Goal: Find specific page/section: Find specific page/section

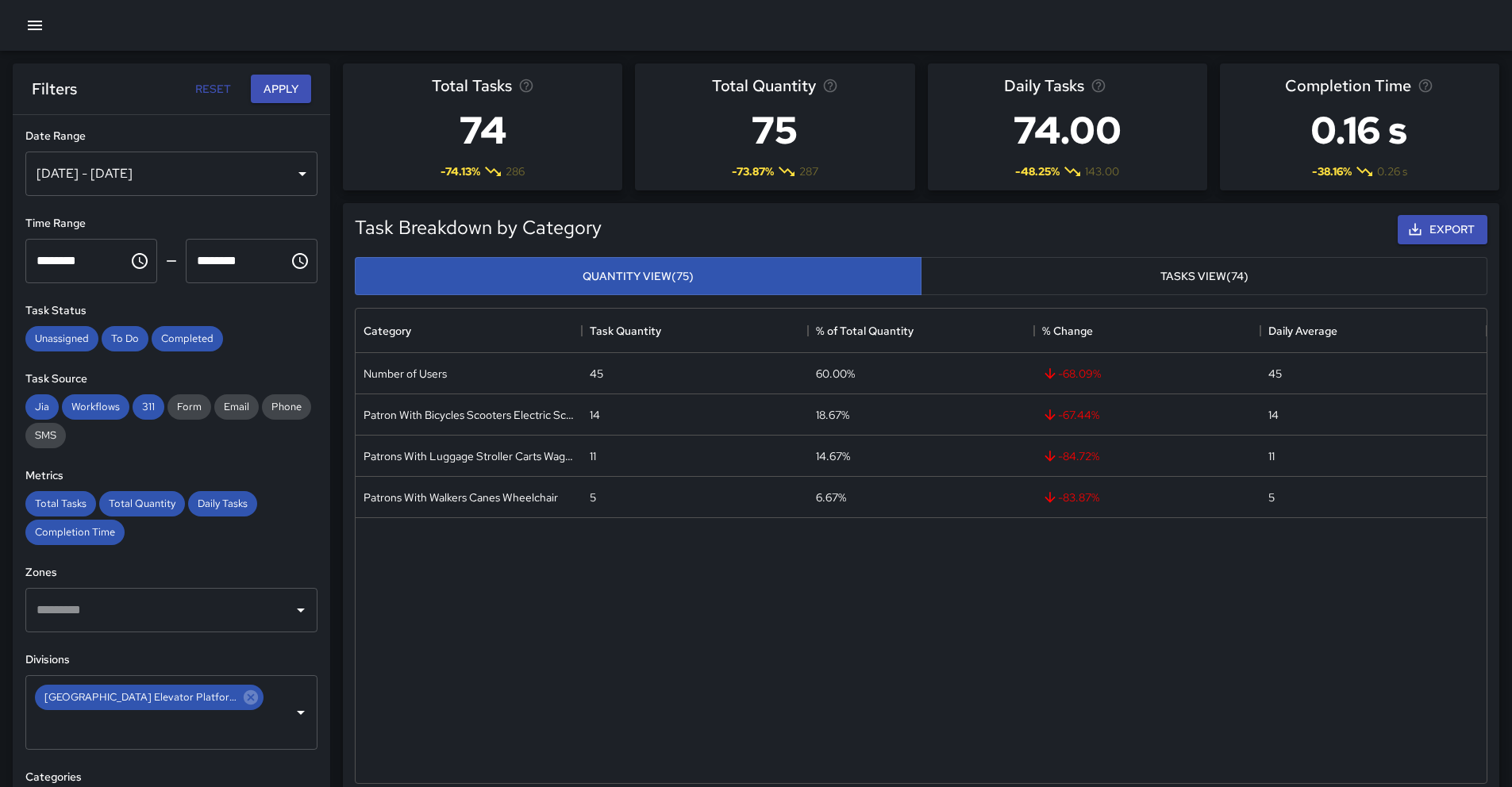
scroll to position [462, 1119]
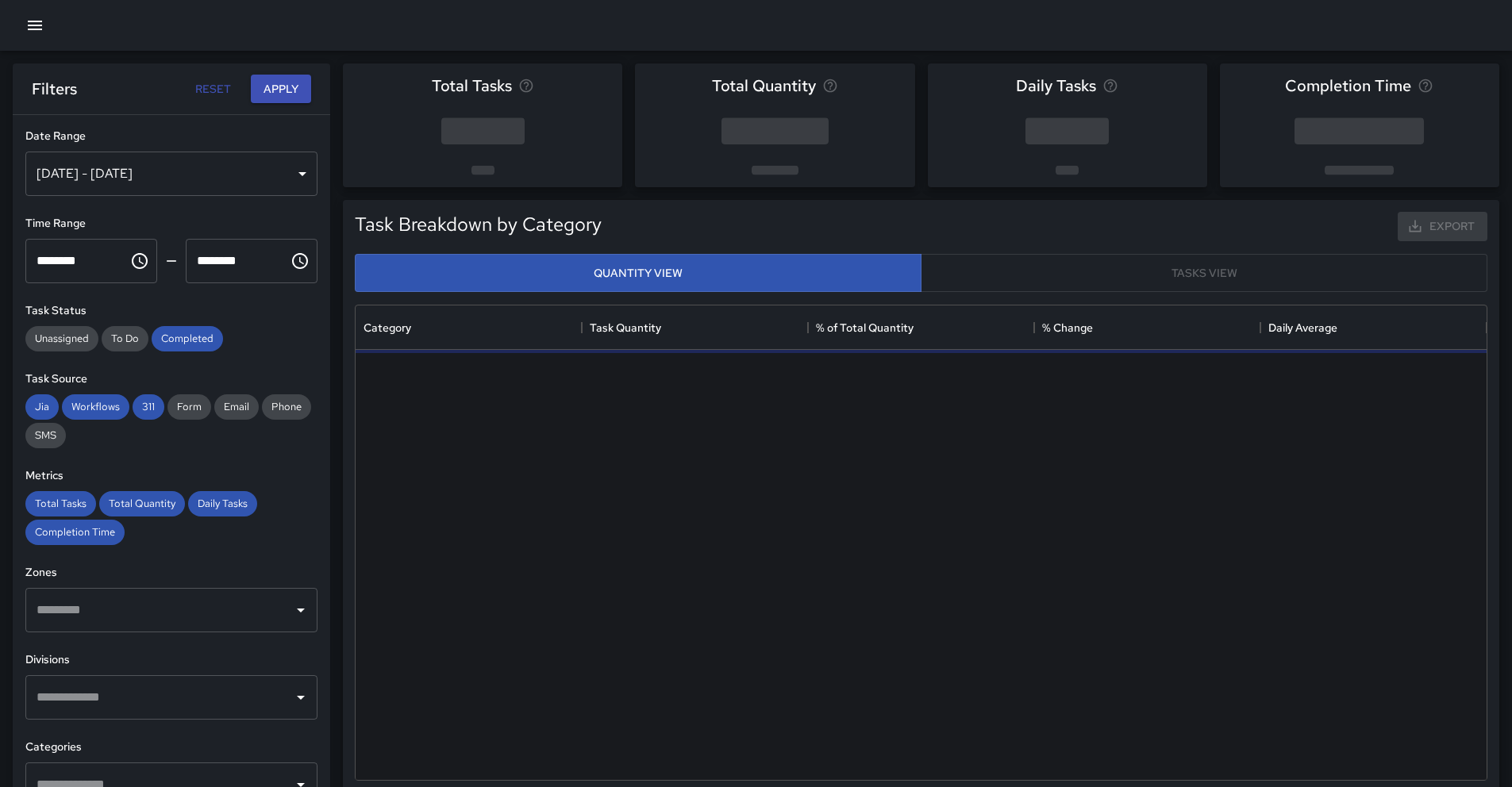
scroll to position [462, 1119]
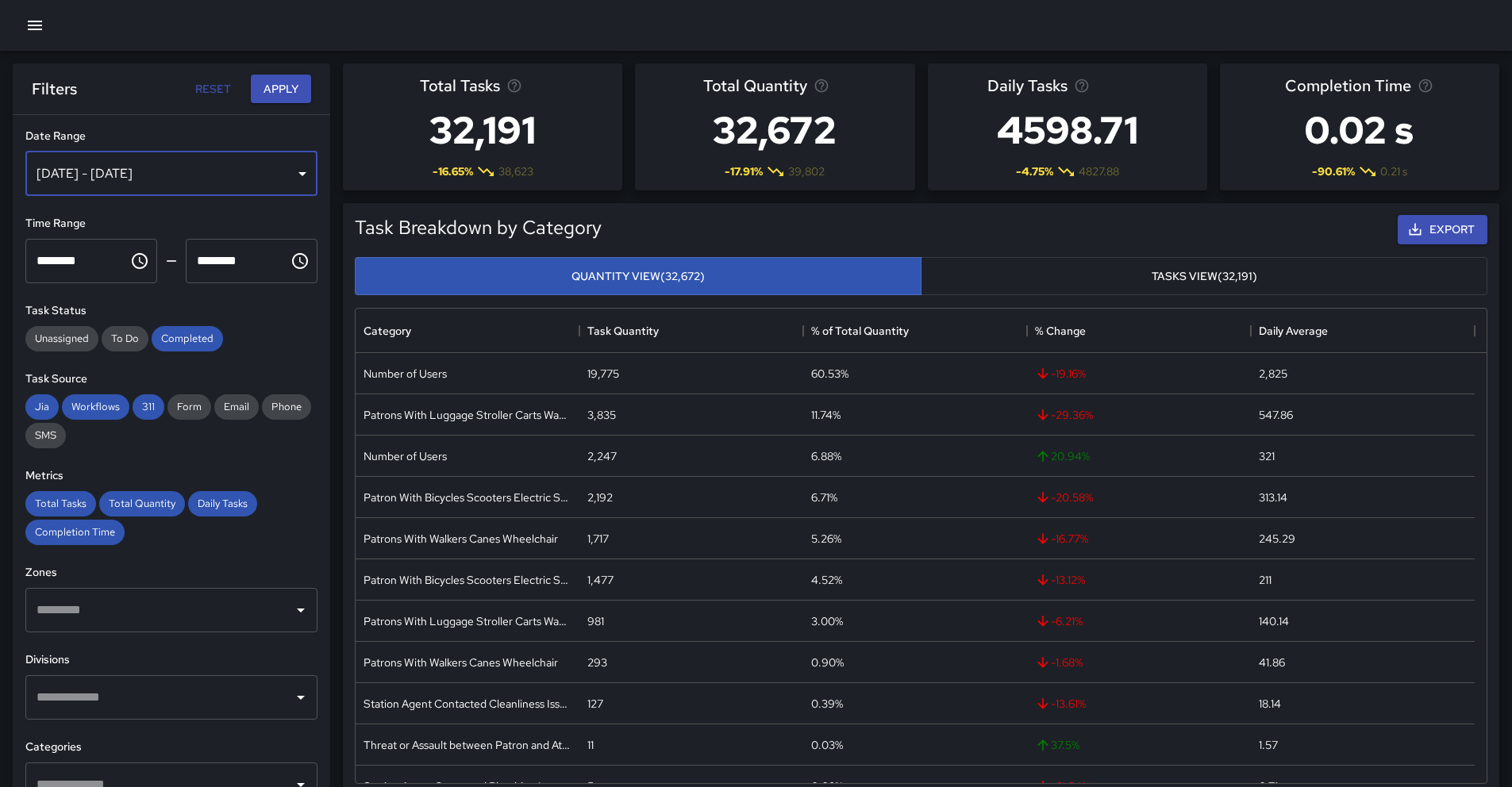
click at [289, 176] on div "[DATE] - [DATE]" at bounding box center [171, 173] width 292 height 44
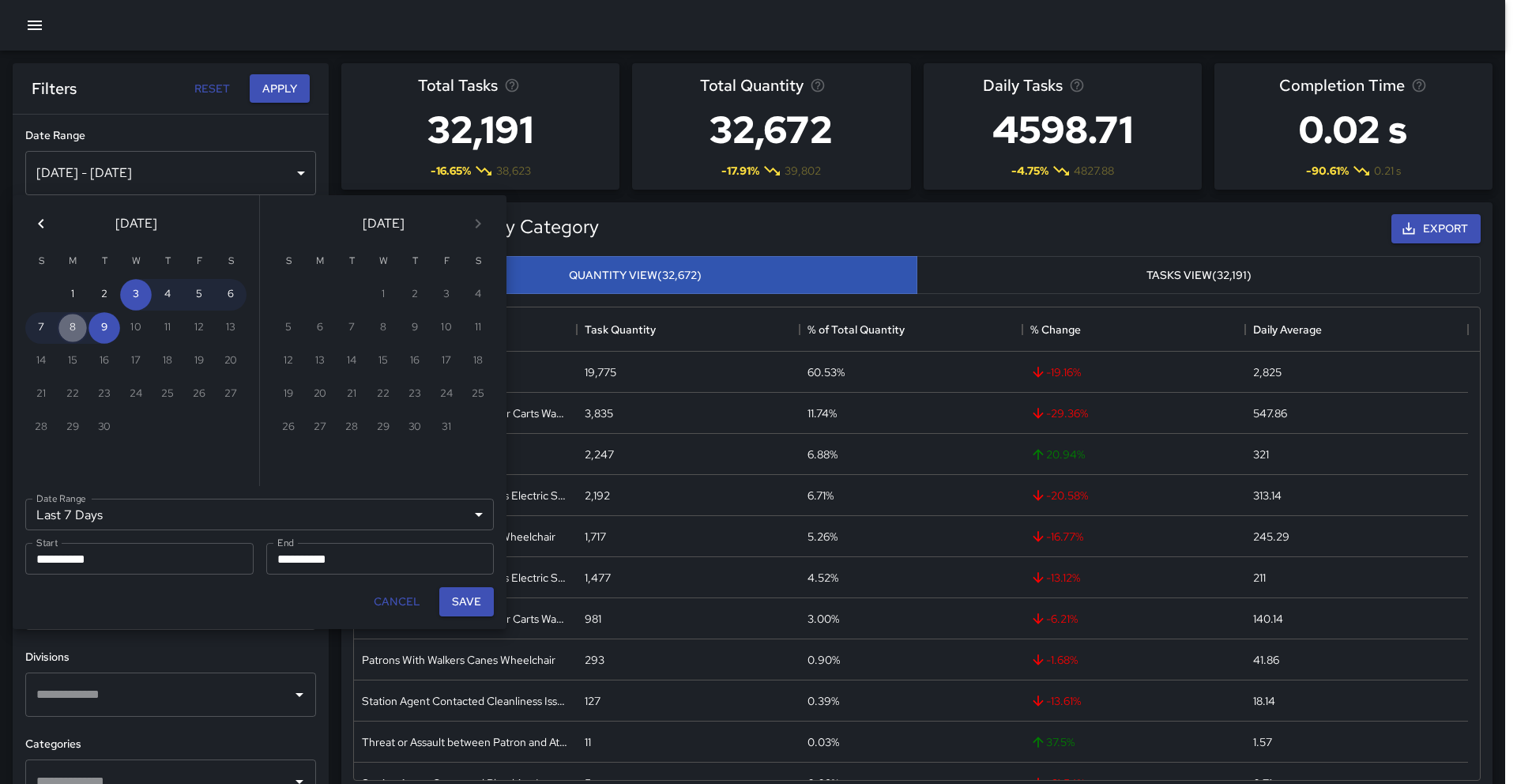
click at [68, 336] on button "8" at bounding box center [73, 328] width 32 height 32
type input "******"
type input "**********"
click at [69, 334] on button "8" at bounding box center [73, 328] width 32 height 32
type input "**********"
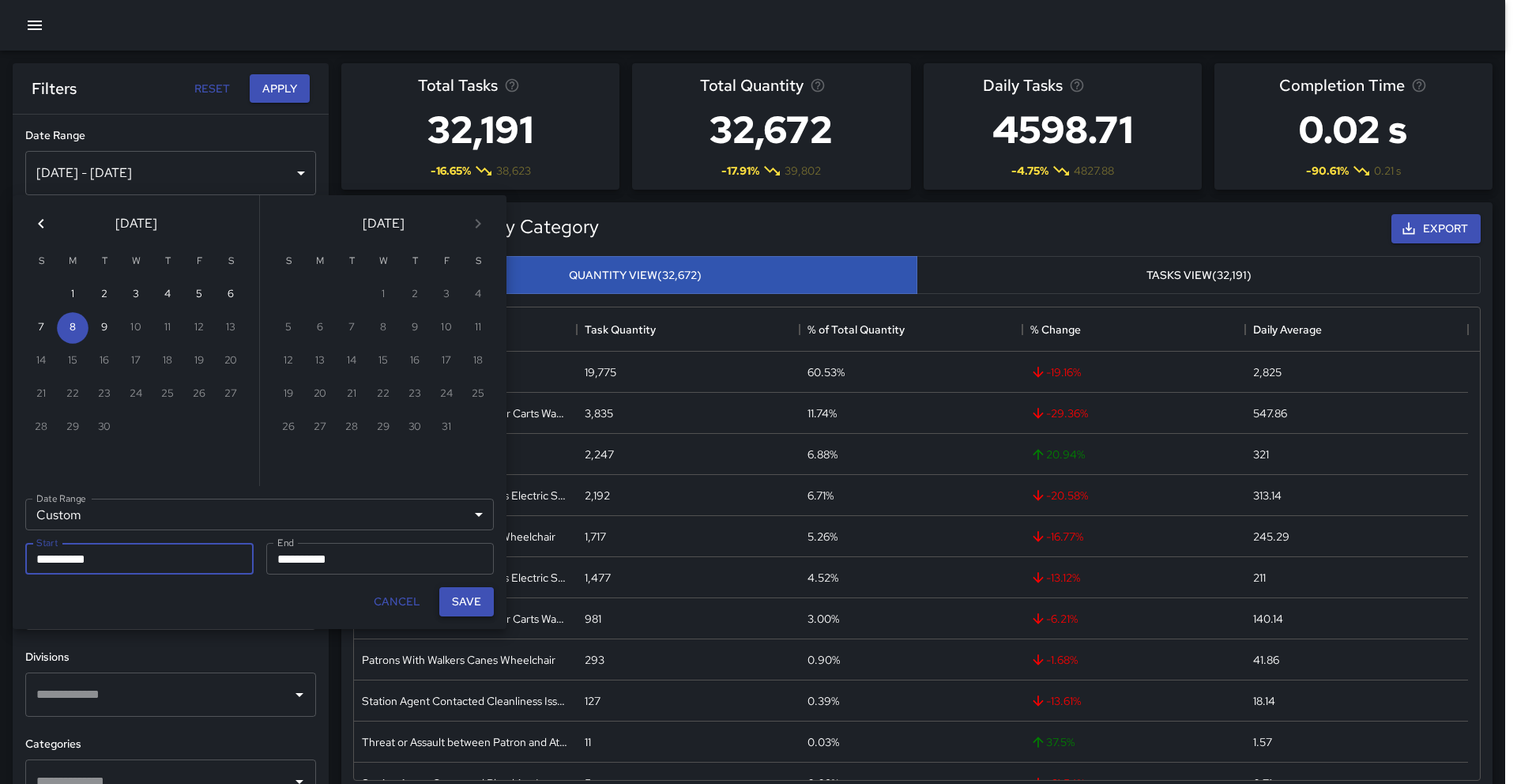
click at [455, 606] on button "Save" at bounding box center [466, 601] width 54 height 29
type input "**********"
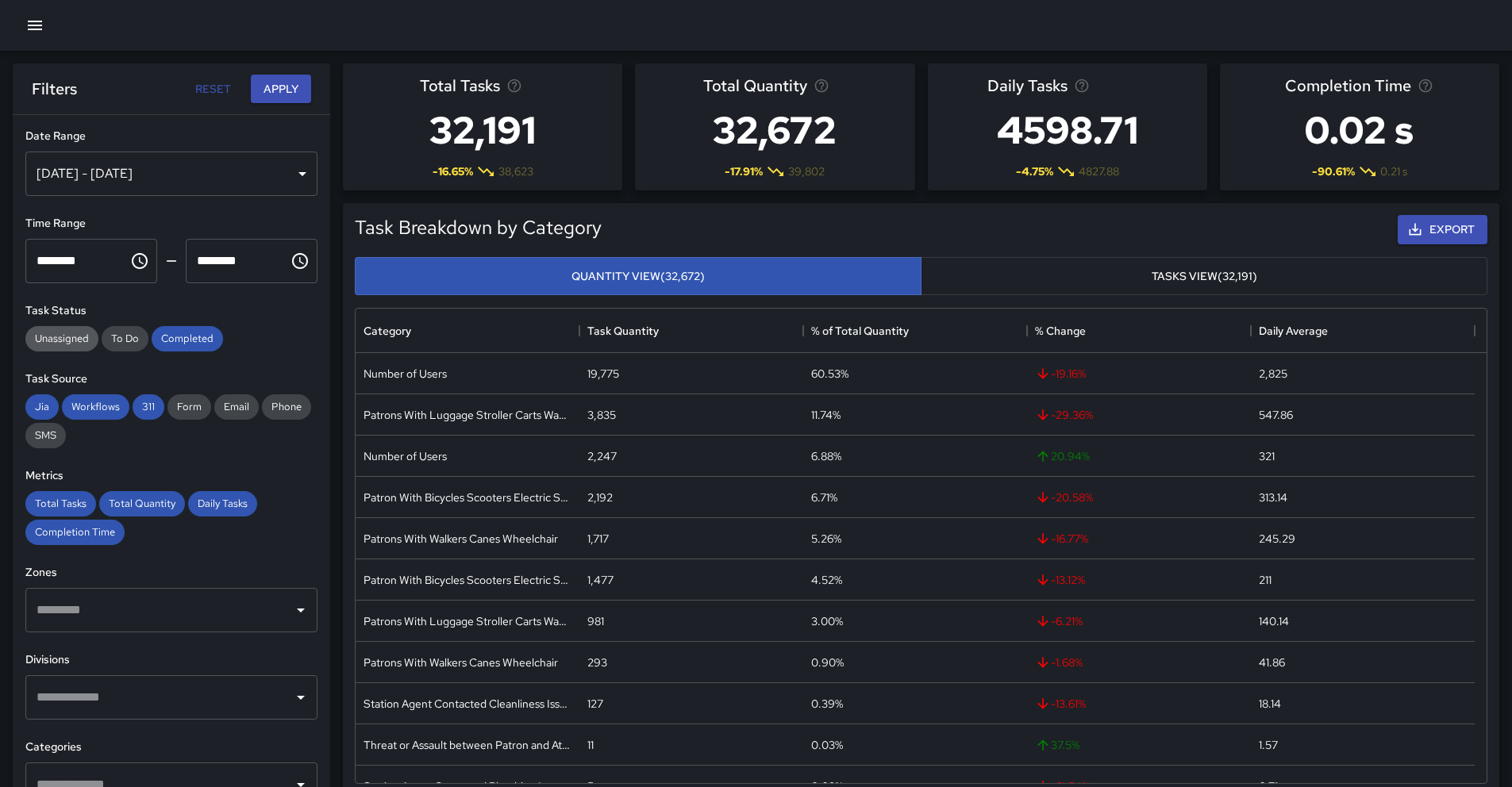
click at [85, 339] on span "Unassigned" at bounding box center [62, 338] width 73 height 13
click at [146, 344] on span "To Do" at bounding box center [125, 338] width 47 height 13
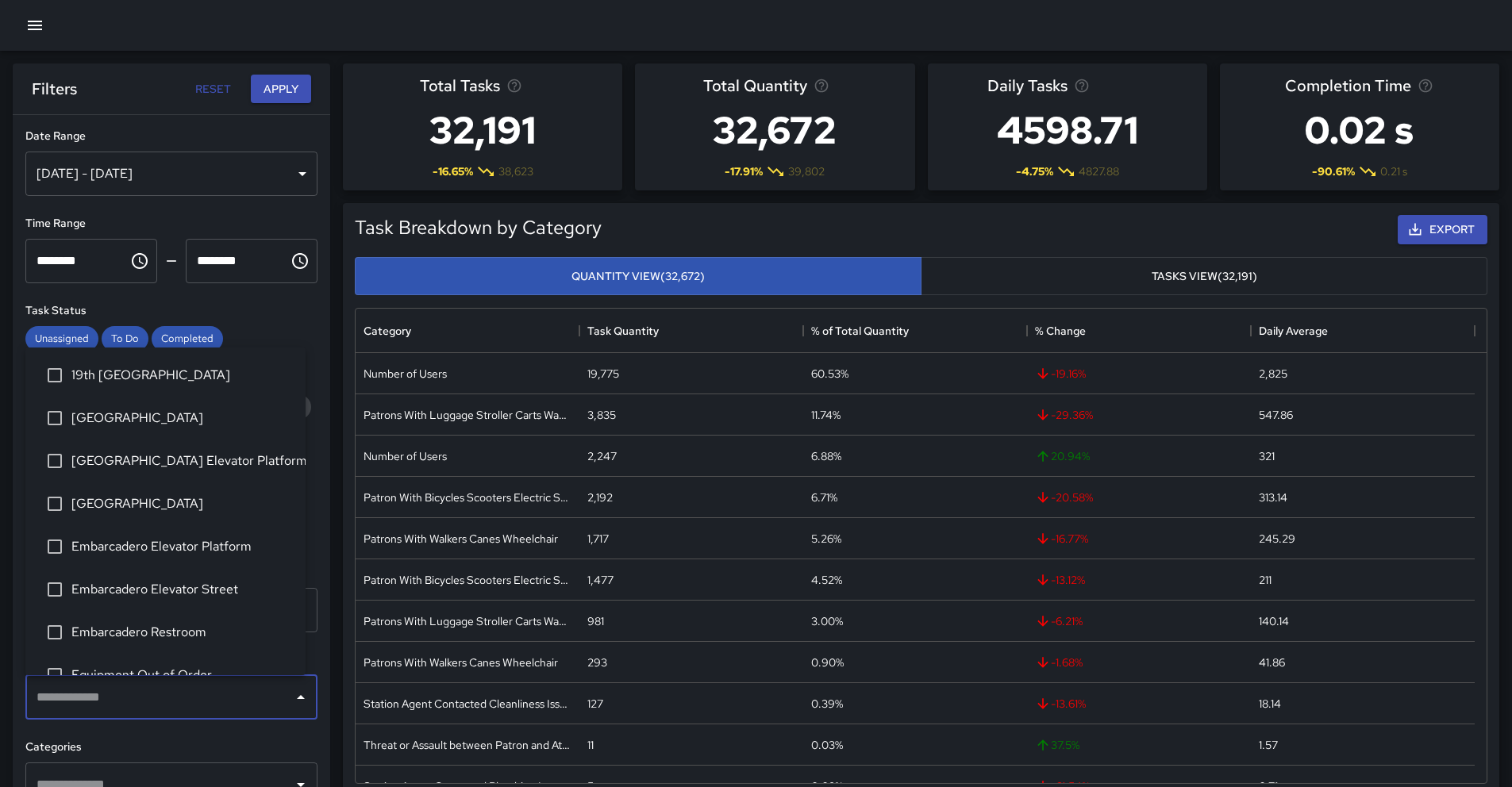
click at [109, 685] on input "text" at bounding box center [160, 697] width 254 height 30
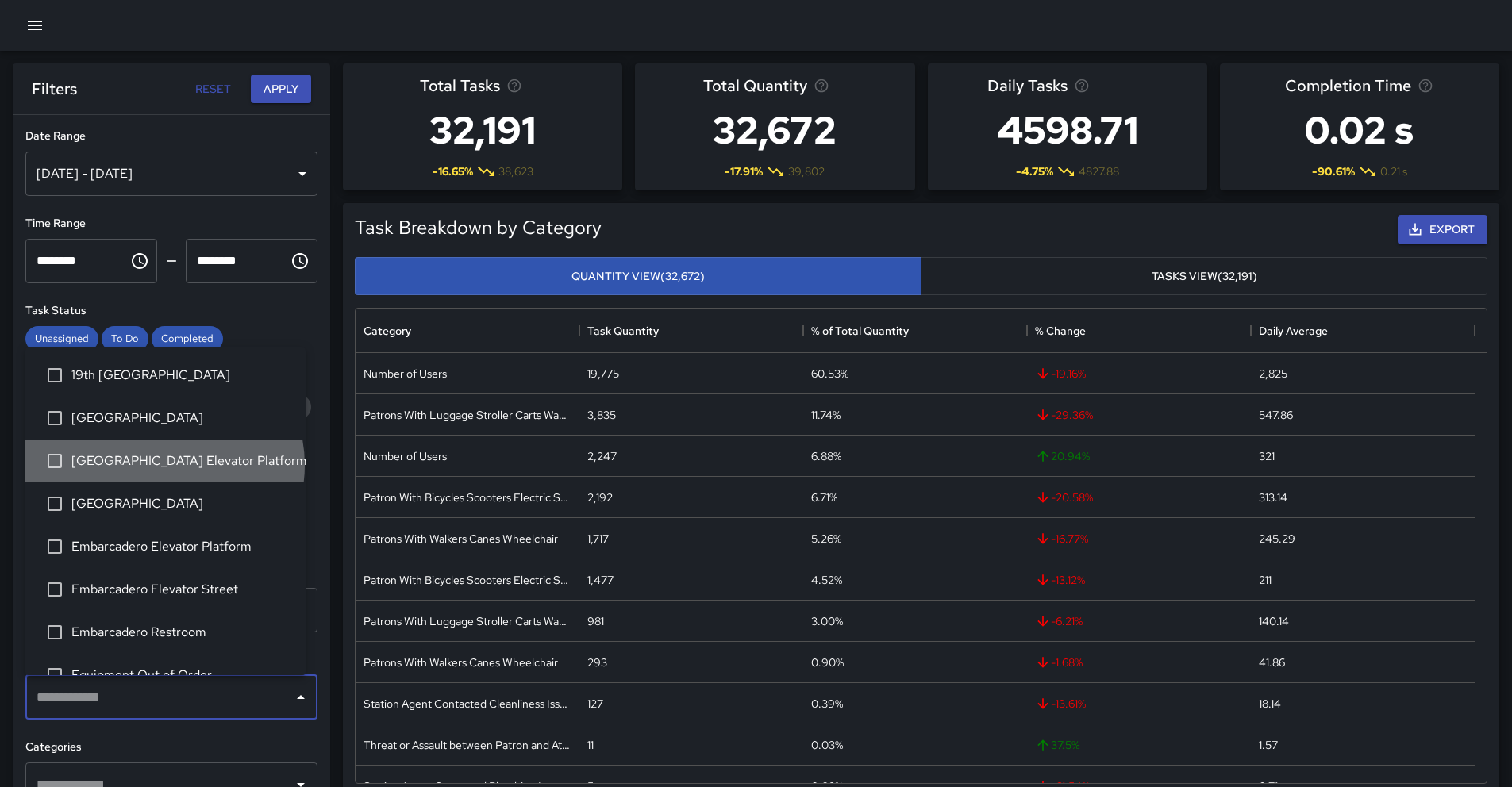
click at [164, 465] on span "[GEOGRAPHIC_DATA] Elevator Platform" at bounding box center [182, 460] width 222 height 19
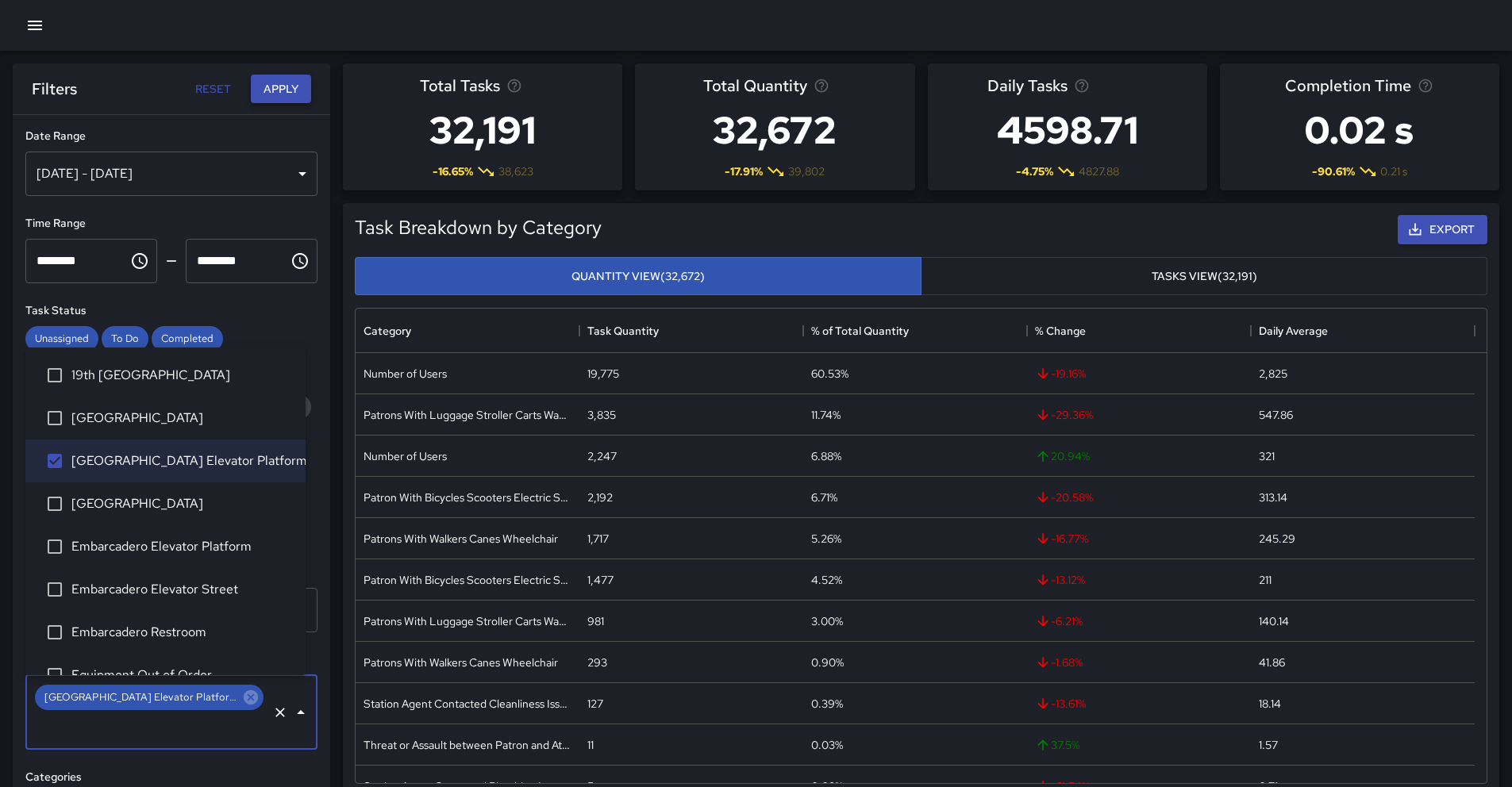
click at [293, 99] on button "Apply" at bounding box center [281, 88] width 60 height 29
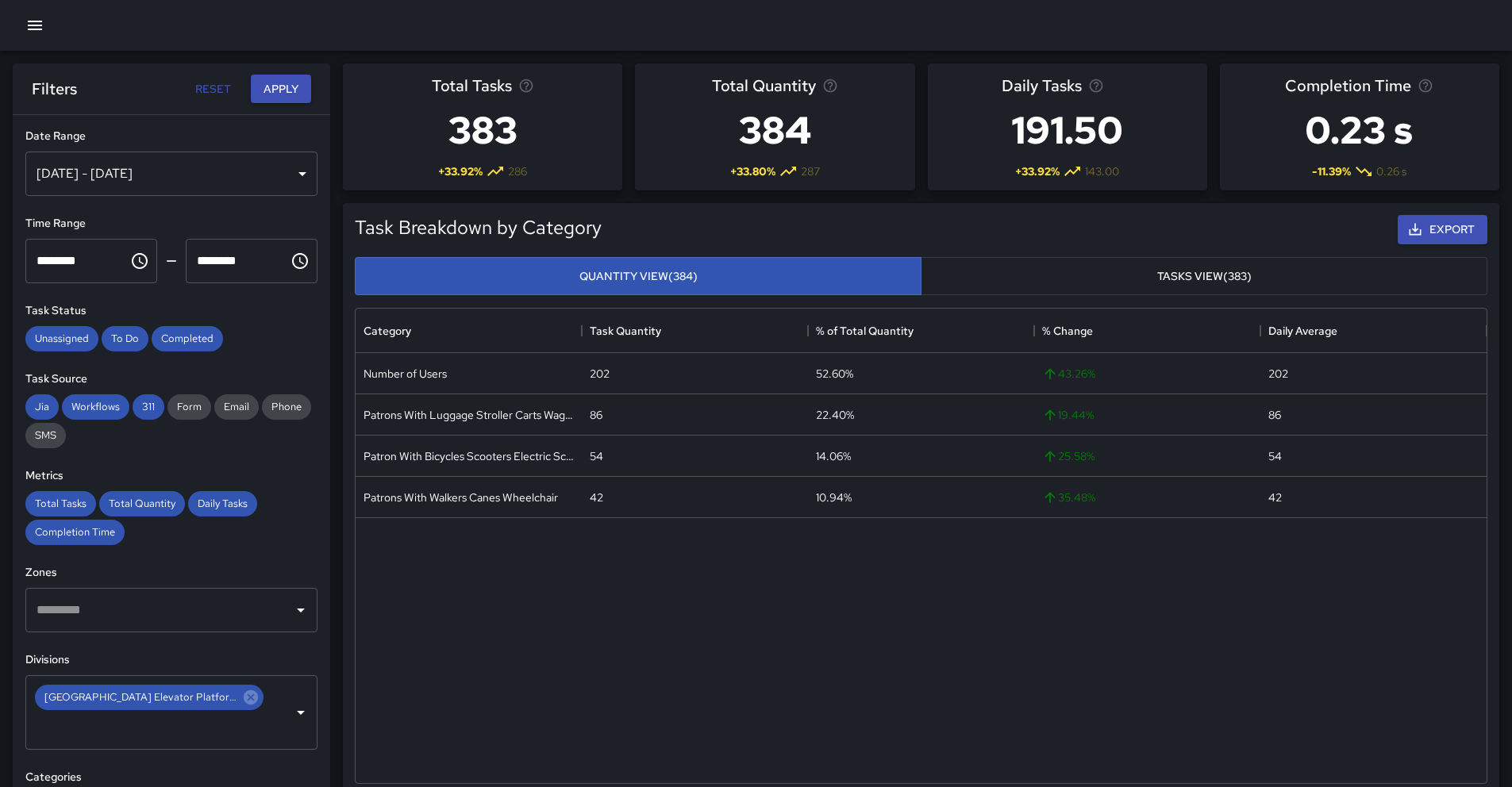
click at [37, 24] on icon "button" at bounding box center [35, 25] width 14 height 9
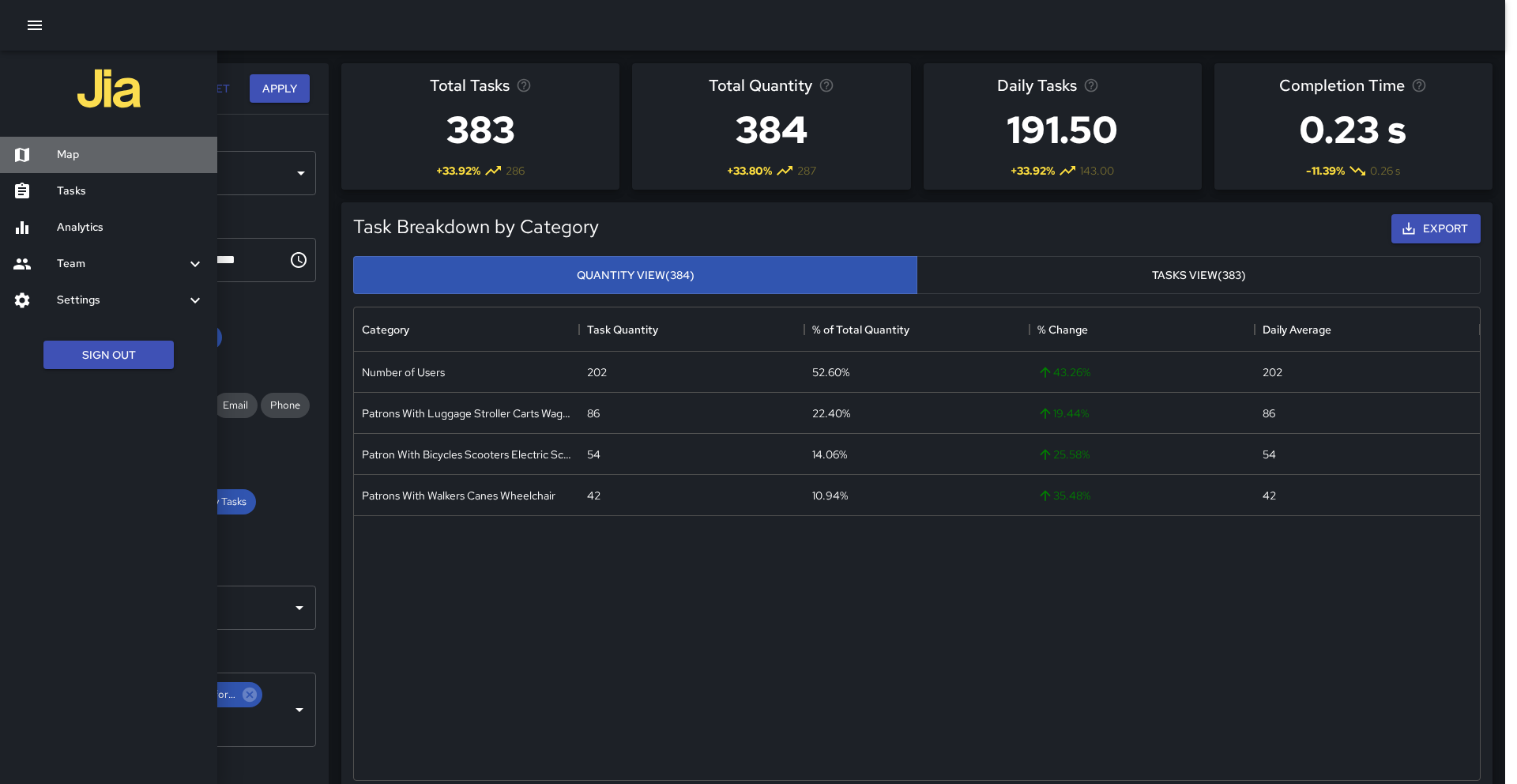
click at [82, 149] on h6 "Map" at bounding box center [131, 154] width 148 height 18
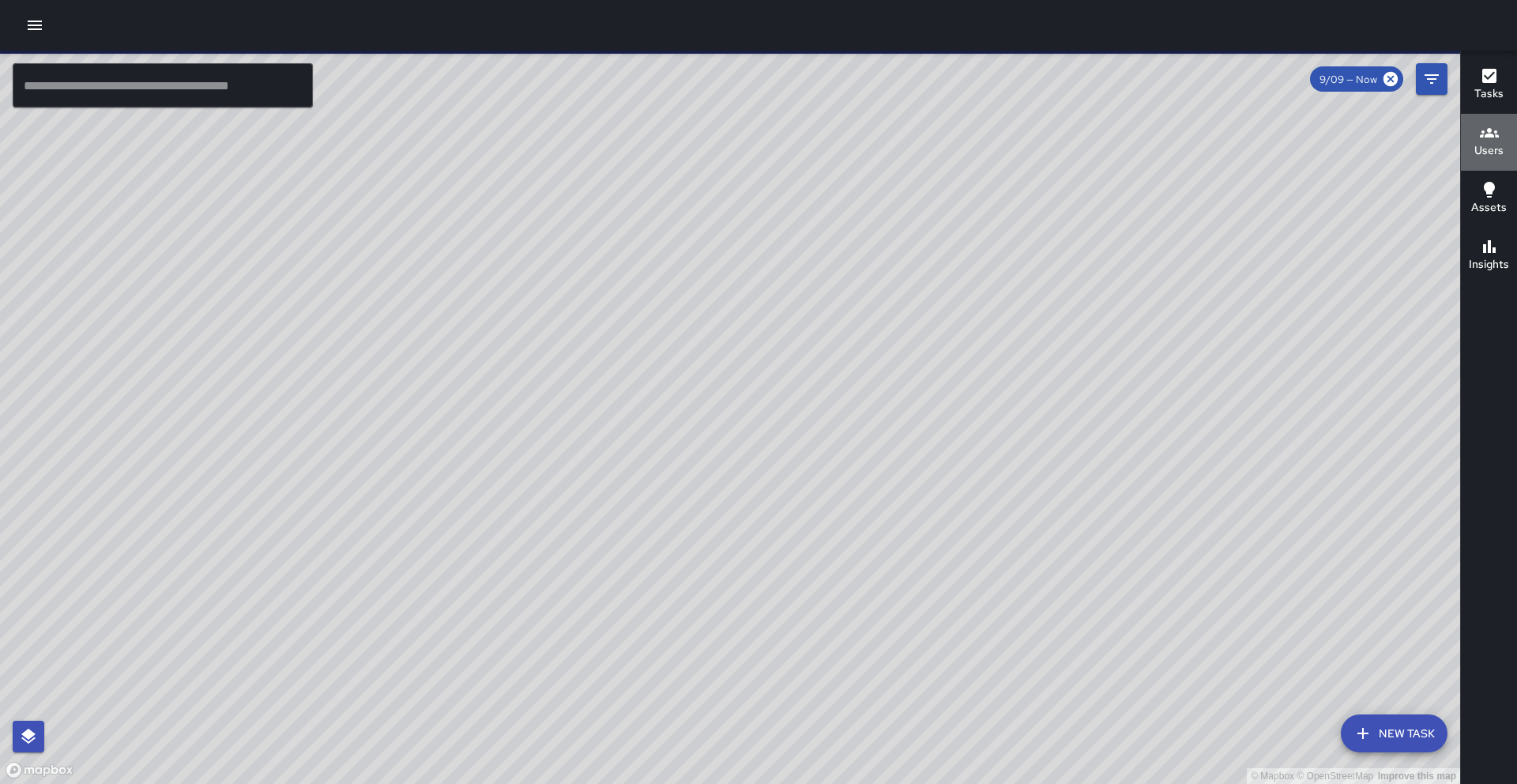
click at [1491, 129] on icon "button" at bounding box center [1490, 133] width 19 height 19
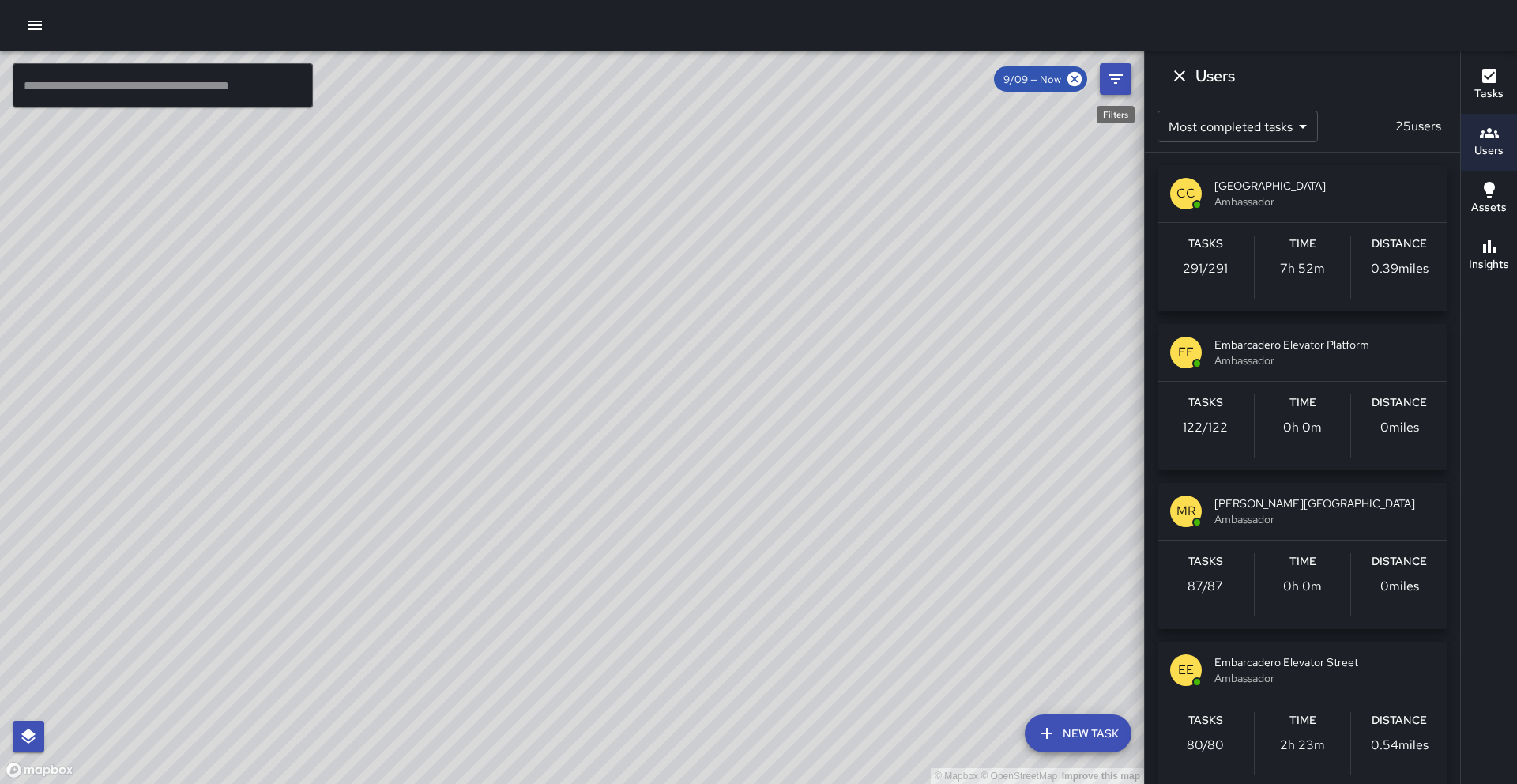
click at [1124, 80] on icon "Filters" at bounding box center [1116, 79] width 19 height 19
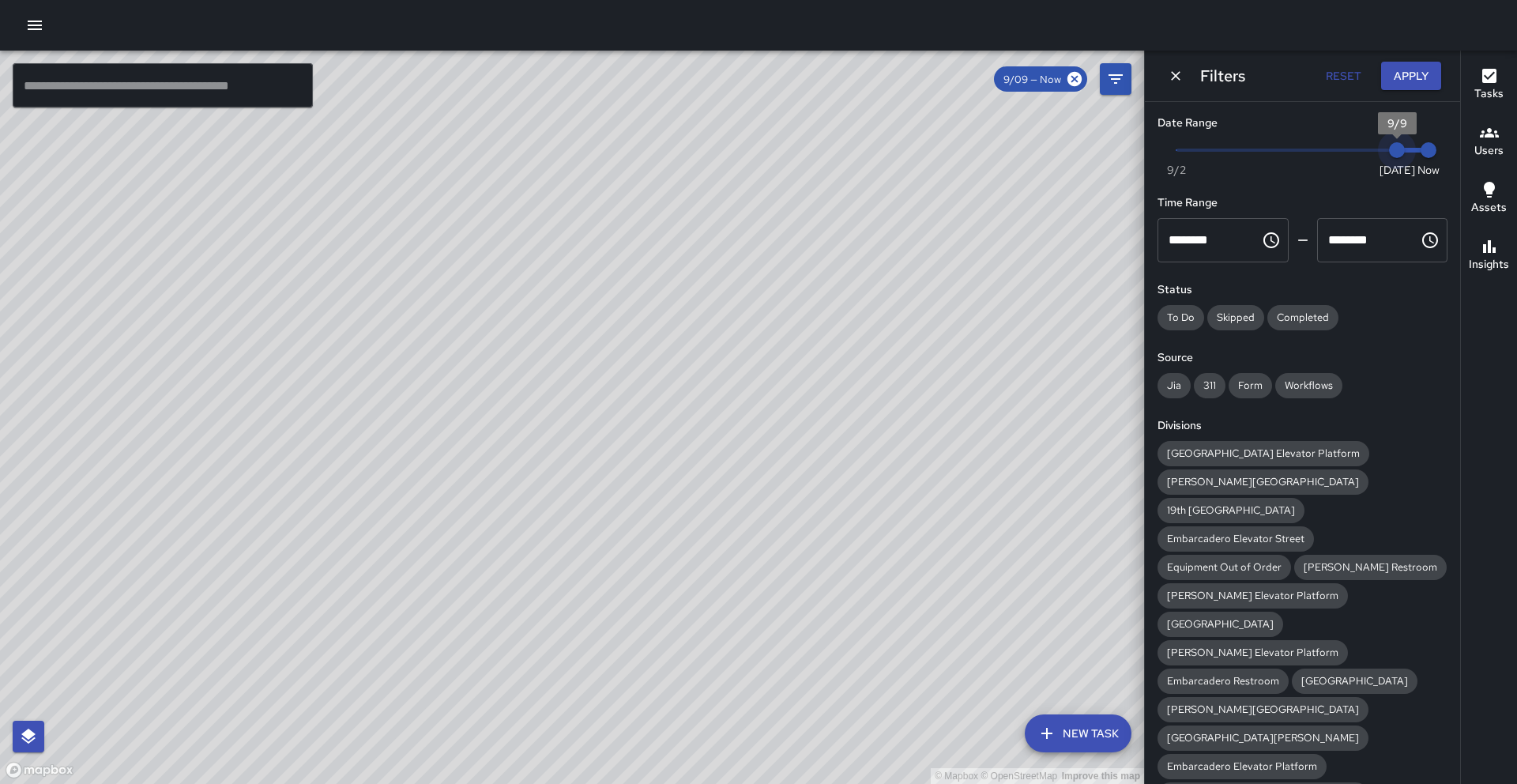
type input "*"
drag, startPoint x: 1385, startPoint y: 155, endPoint x: 1371, endPoint y: 155, distance: 14.0
click at [1371, 155] on span "9/8" at bounding box center [1365, 150] width 16 height 16
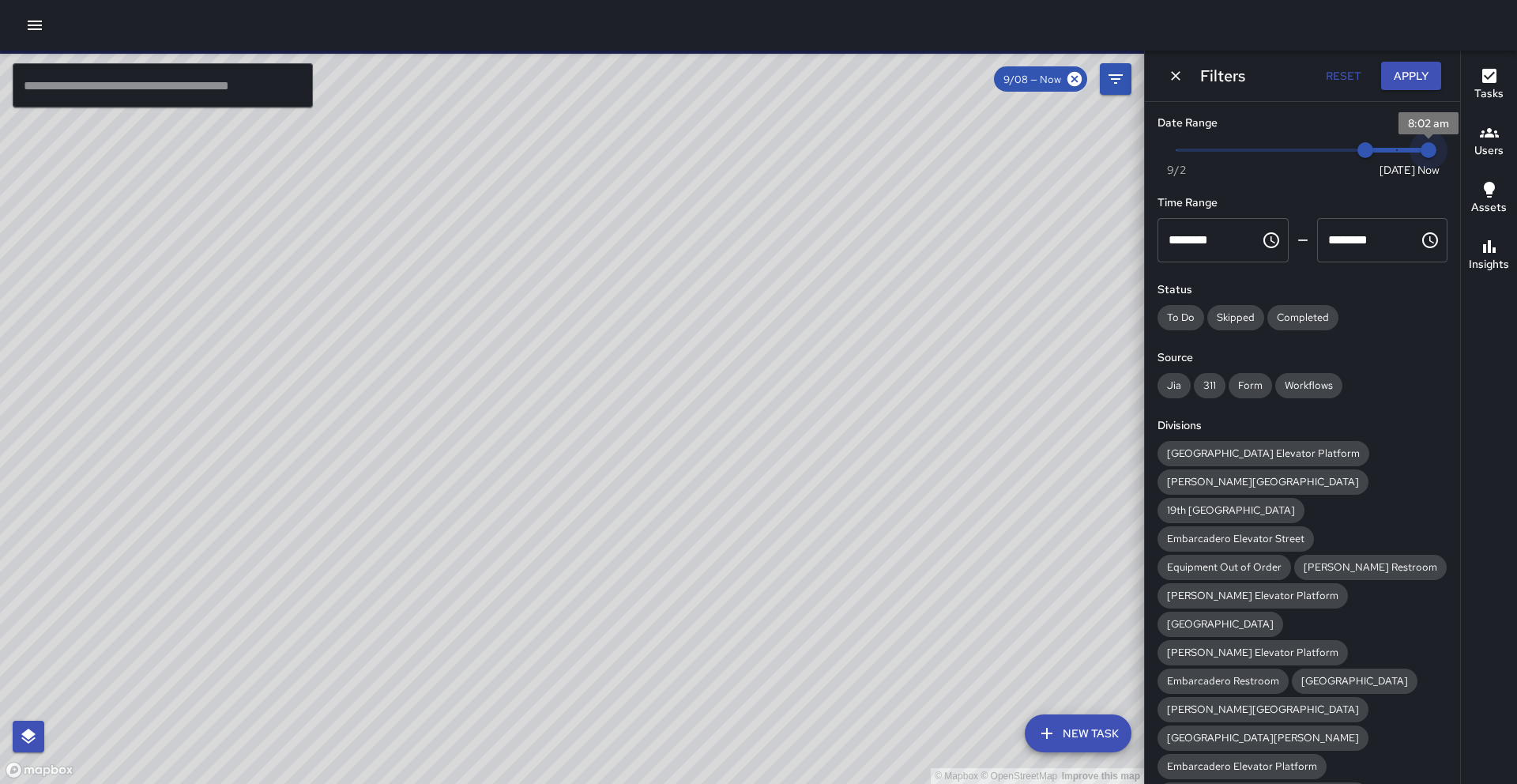
type input "*"
drag, startPoint x: 1416, startPoint y: 154, endPoint x: 1387, endPoint y: 153, distance: 29.0
click at [1389, 153] on span "9/9" at bounding box center [1396, 150] width 16 height 16
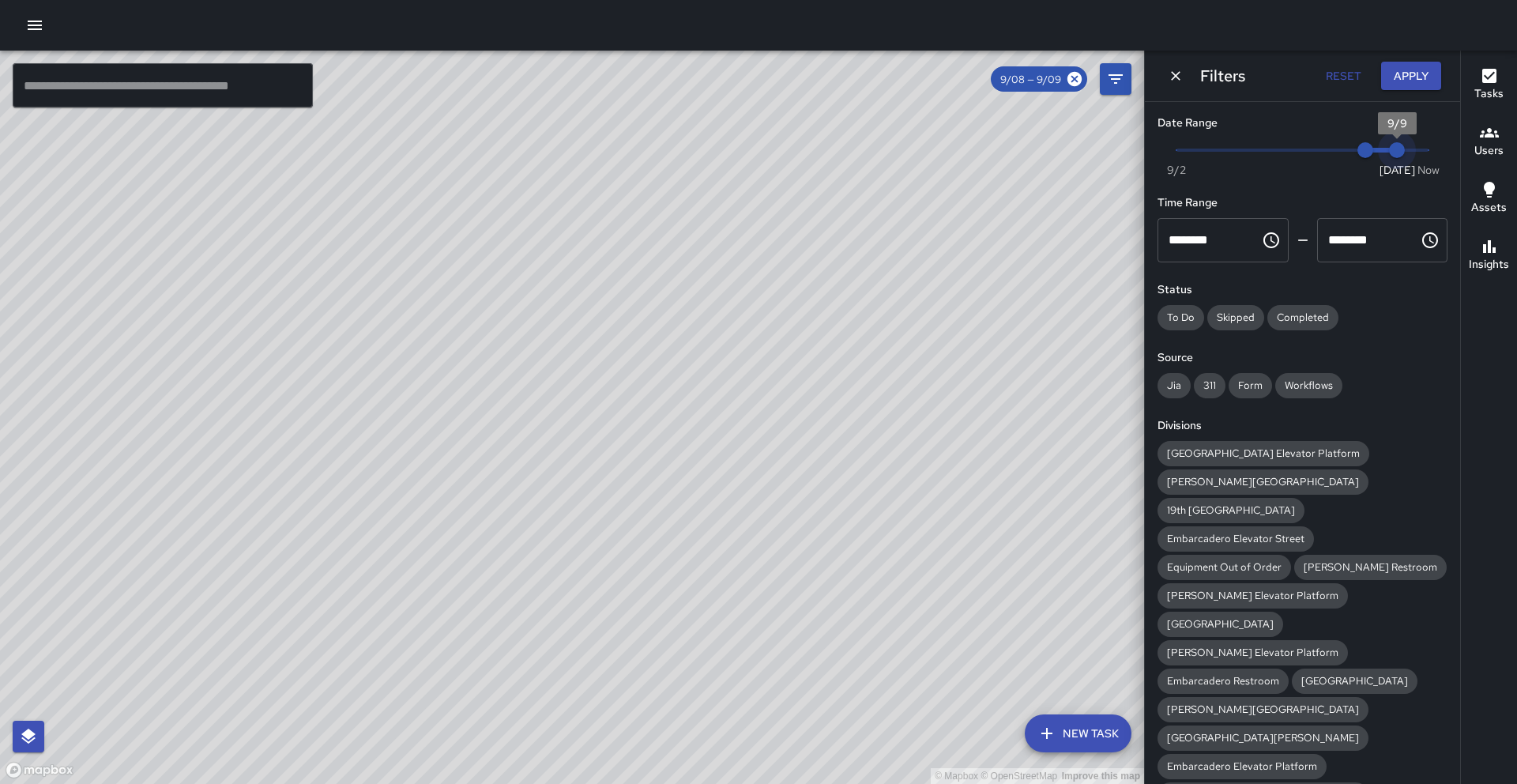
drag, startPoint x: 1385, startPoint y: 153, endPoint x: 1367, endPoint y: 153, distance: 18.0
click at [1367, 153] on span "Now [DATE] 9/8 9/9" at bounding box center [1302, 150] width 252 height 23
drag, startPoint x: 1385, startPoint y: 154, endPoint x: 1364, endPoint y: 155, distance: 21.0
click at [1364, 155] on span "Now [DATE] 9/8 9/9" at bounding box center [1302, 150] width 252 height 23
drag, startPoint x: 1359, startPoint y: 154, endPoint x: 1346, endPoint y: 152, distance: 13.2
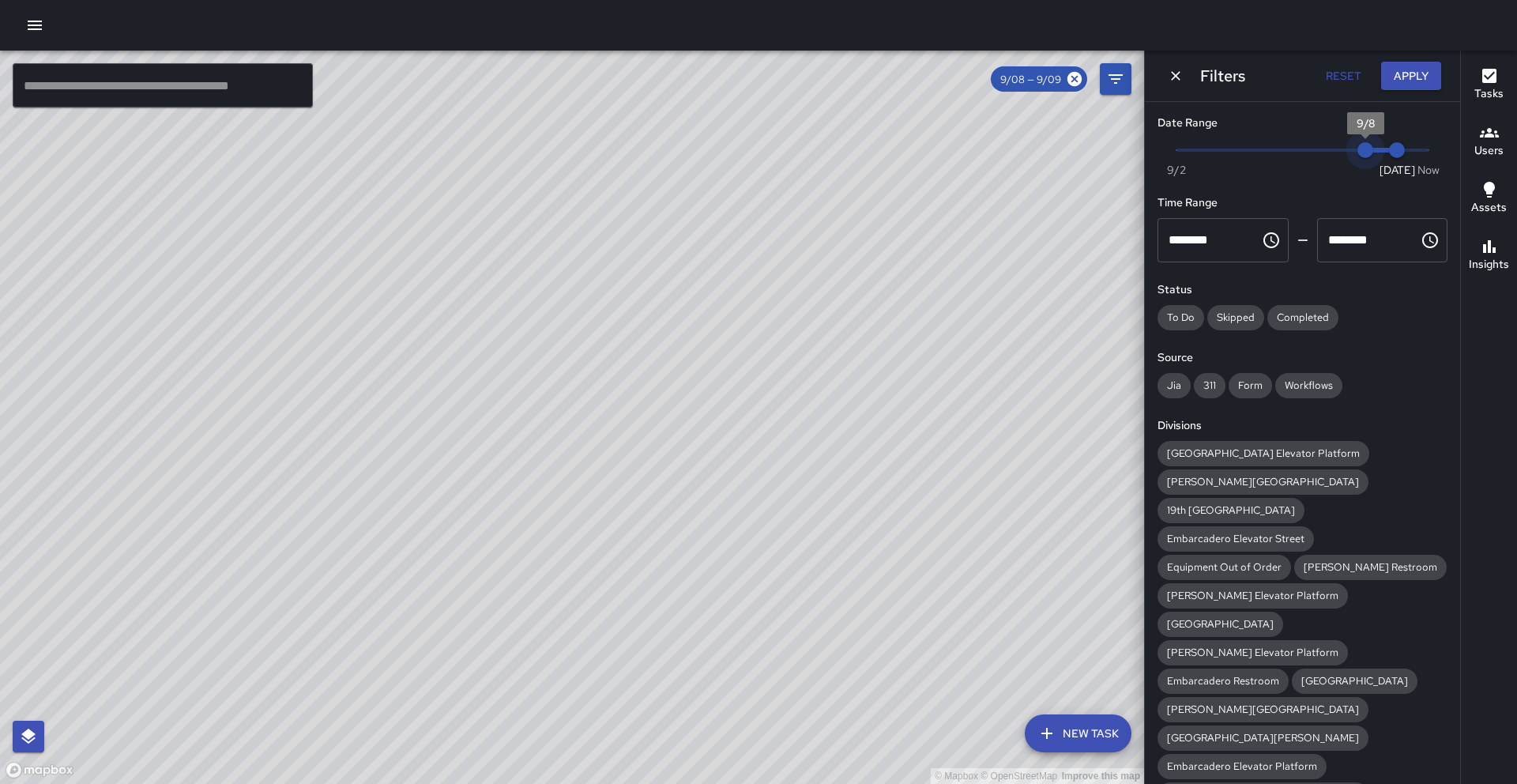
click at [1358, 152] on span "9/8" at bounding box center [1365, 150] width 16 height 16
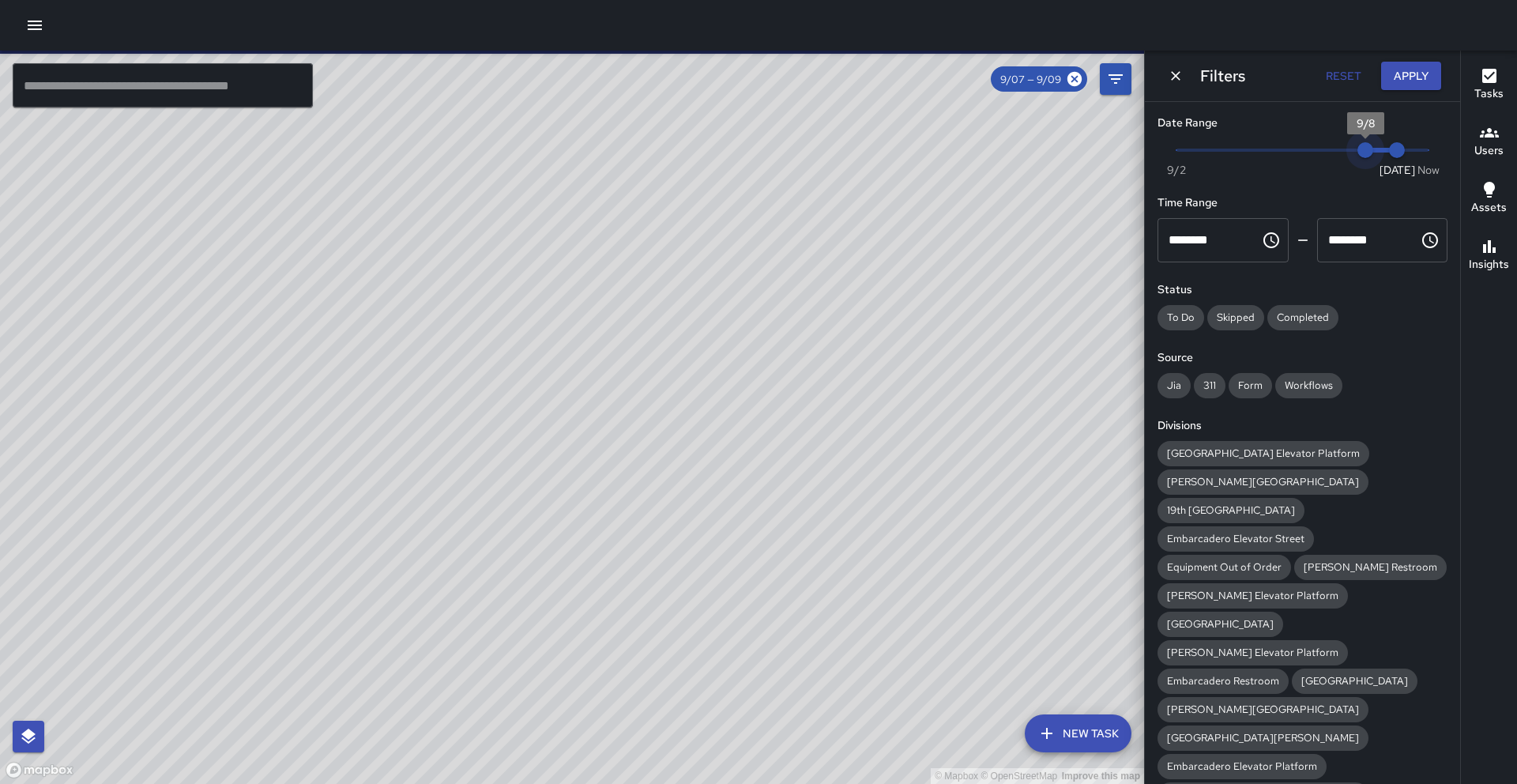
drag, startPoint x: 1353, startPoint y: 150, endPoint x: 1346, endPoint y: 149, distance: 7.1
click at [1358, 149] on span "9/8" at bounding box center [1365, 150] width 16 height 16
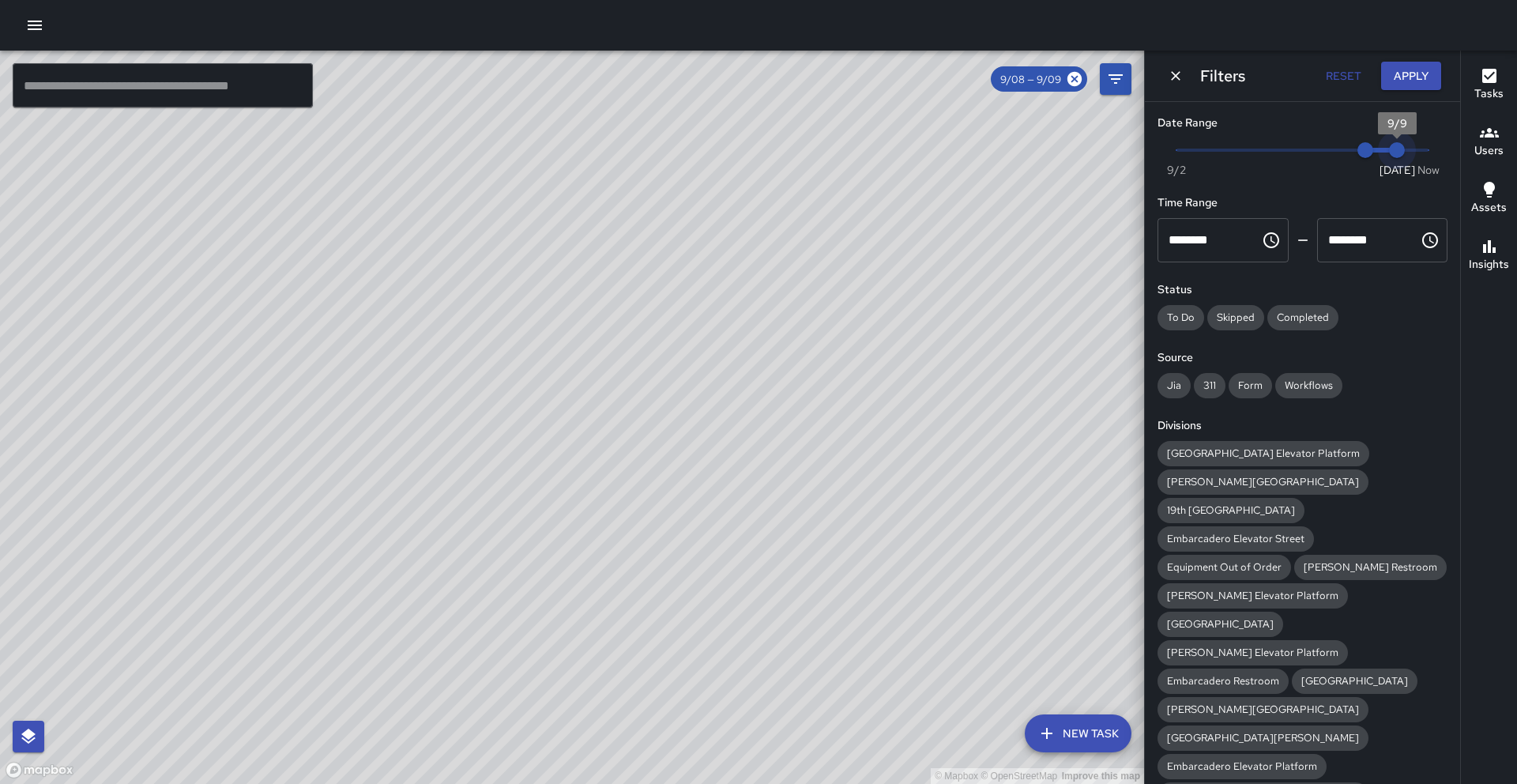
drag, startPoint x: 1381, startPoint y: 149, endPoint x: 1348, endPoint y: 150, distance: 33.0
click at [1348, 150] on span "Now [DATE] 9/8 9/9" at bounding box center [1302, 150] width 252 height 23
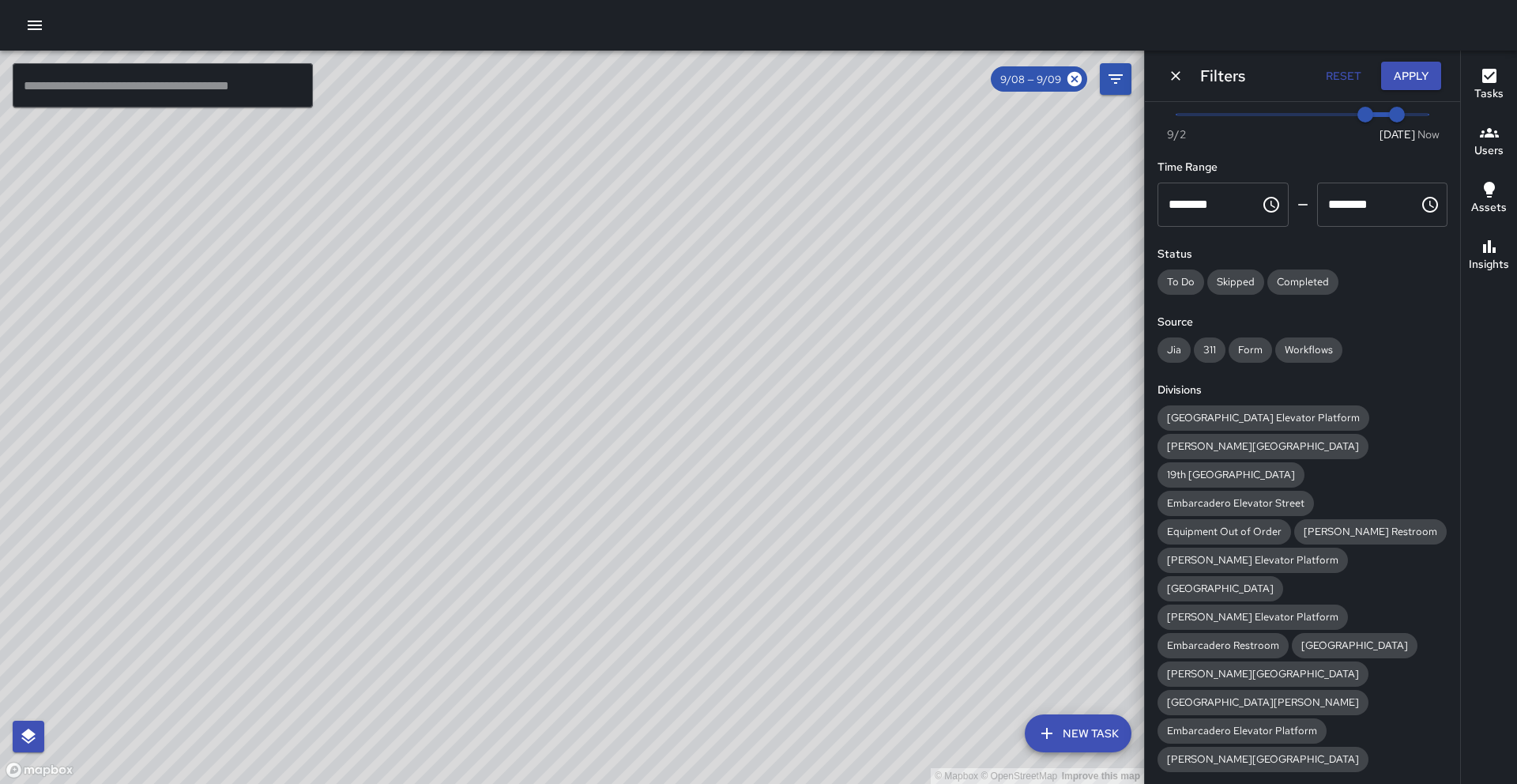
scroll to position [34, 0]
click at [1230, 418] on span "[GEOGRAPHIC_DATA] Elevator Platform" at bounding box center [1263, 419] width 212 height 13
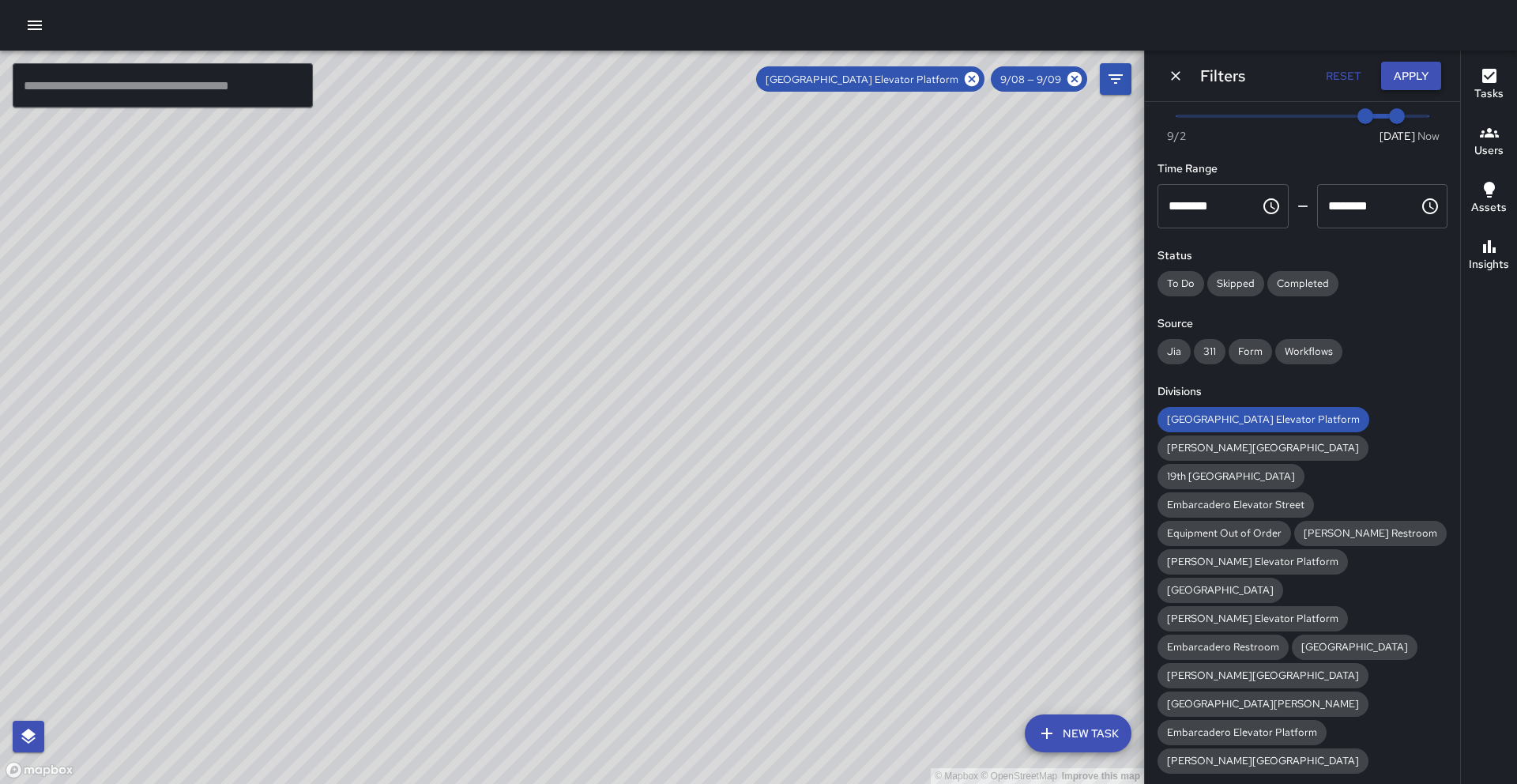
click at [1420, 74] on button "Apply" at bounding box center [1411, 76] width 60 height 29
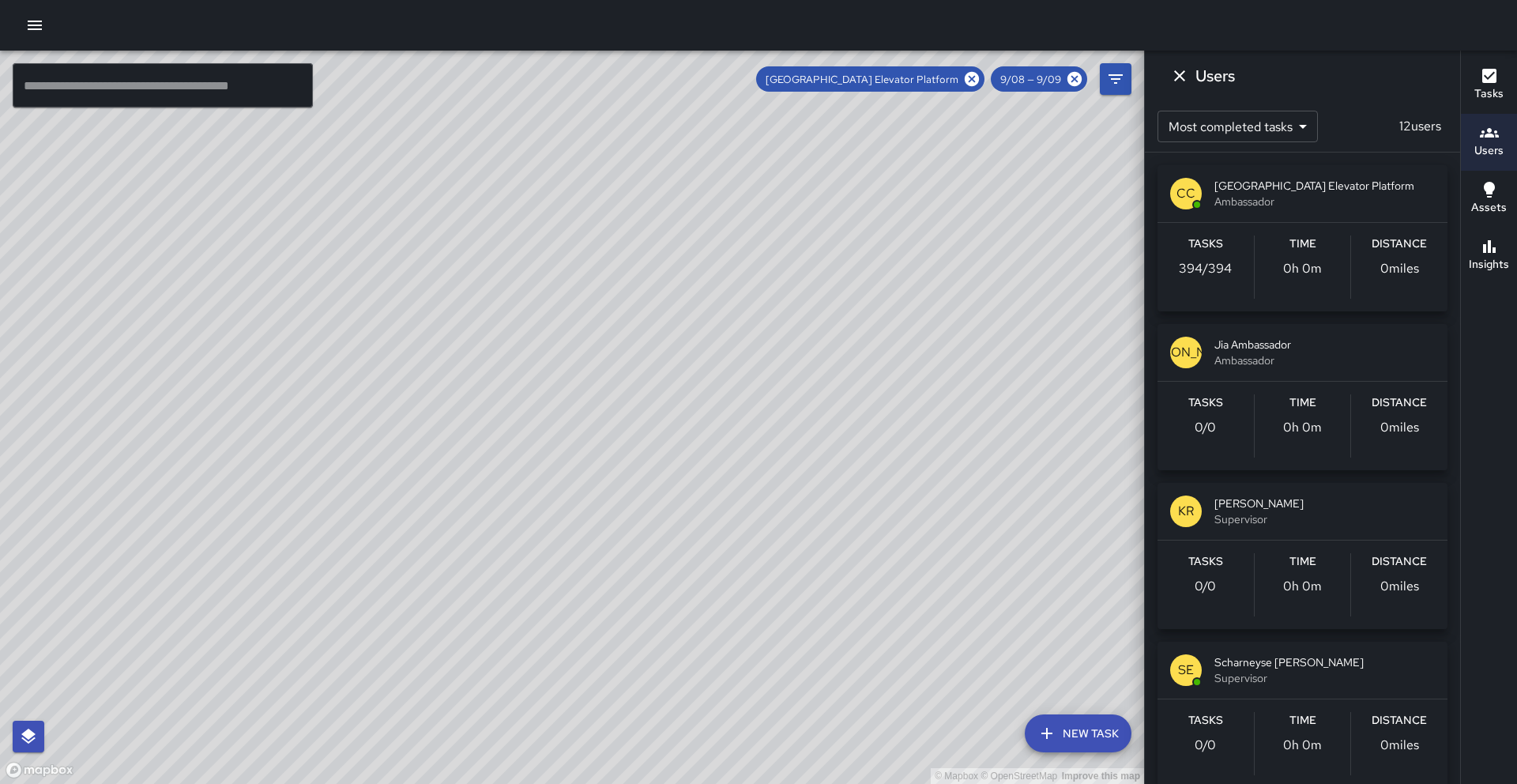
click at [1055, 84] on span "9/08 — 9/09" at bounding box center [1030, 80] width 80 height 13
click at [1059, 82] on span "9/08 — 9/09" at bounding box center [1030, 80] width 80 height 13
click at [1113, 84] on icon "Filters" at bounding box center [1116, 79] width 19 height 19
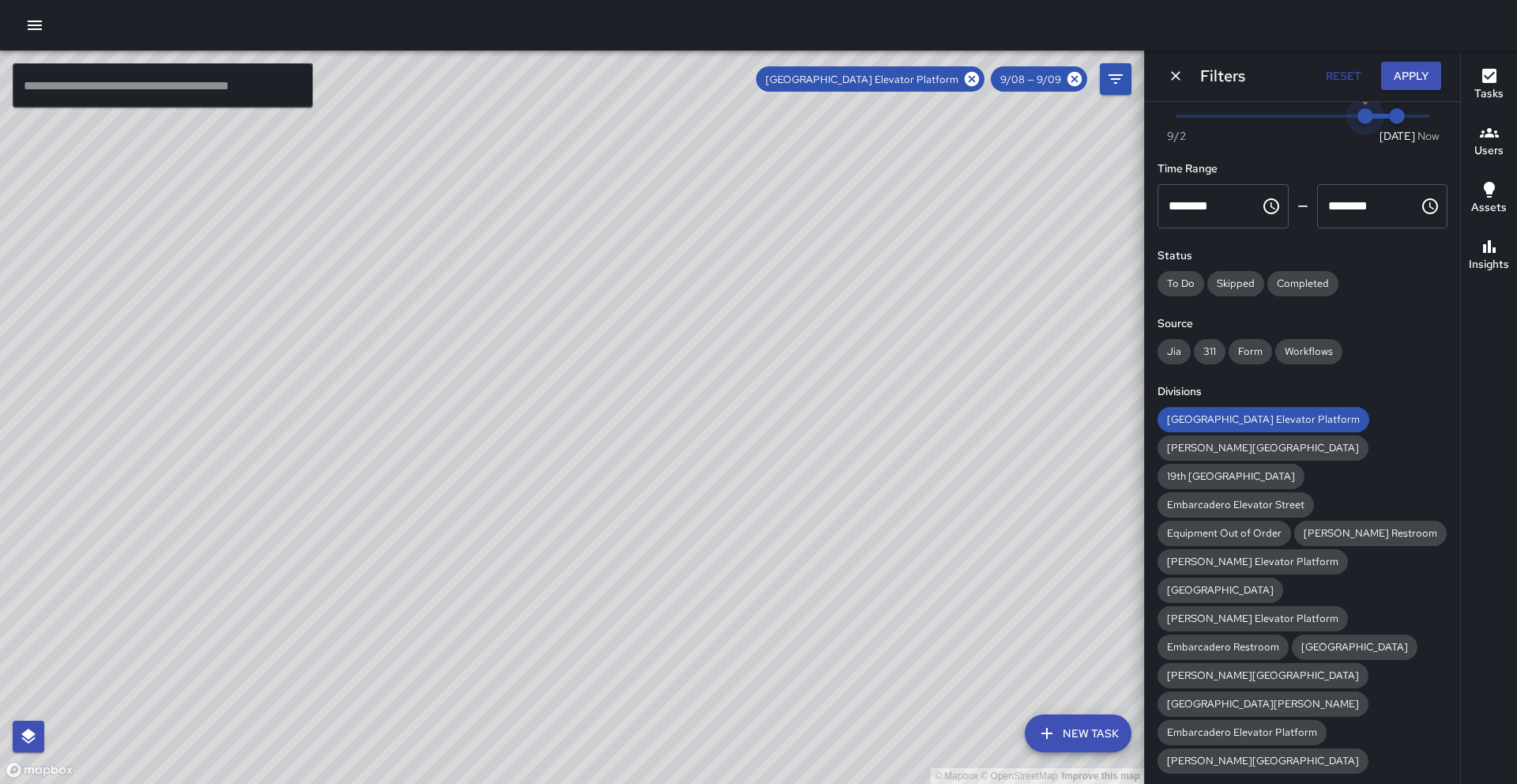
click at [1362, 116] on span "9/8" at bounding box center [1365, 116] width 16 height 16
drag, startPoint x: 1392, startPoint y: 114, endPoint x: 1333, endPoint y: 109, distance: 59.2
click at [1333, 109] on span "Now [DATE] 9/8 9/9" at bounding box center [1302, 115] width 252 height 23
click at [1358, 112] on span "9/8" at bounding box center [1365, 116] width 16 height 16
click at [1389, 113] on span "9/9" at bounding box center [1396, 116] width 16 height 16
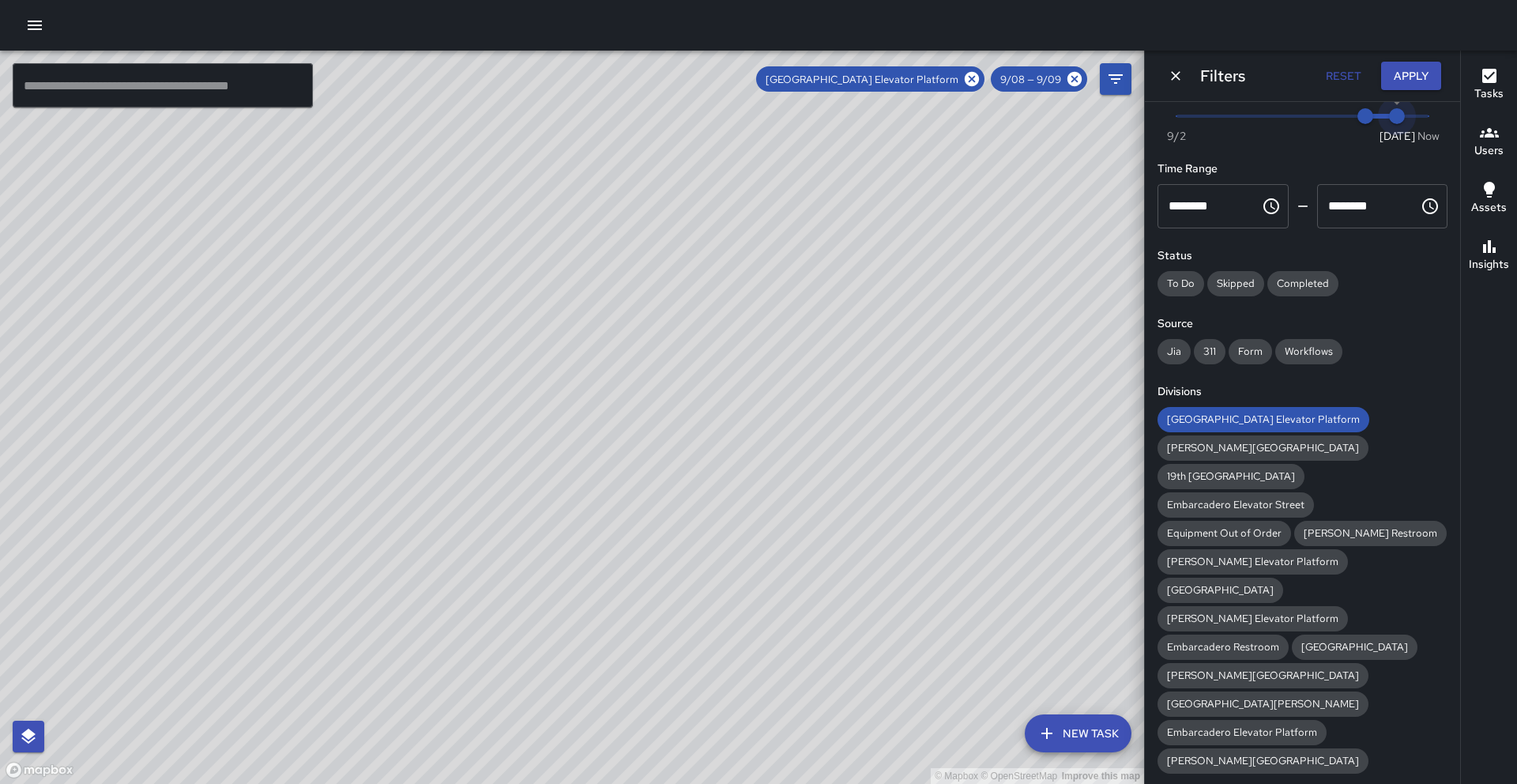
drag, startPoint x: 1386, startPoint y: 113, endPoint x: 1362, endPoint y: 111, distance: 24.1
click at [1362, 111] on span "Now [DATE] 9/8 9/9" at bounding box center [1302, 115] width 252 height 23
click at [1362, 111] on span "9/8" at bounding box center [1365, 116] width 16 height 16
click at [1389, 112] on span "9/9" at bounding box center [1396, 116] width 16 height 16
click at [1349, 80] on button "Reset" at bounding box center [1343, 76] width 51 height 29
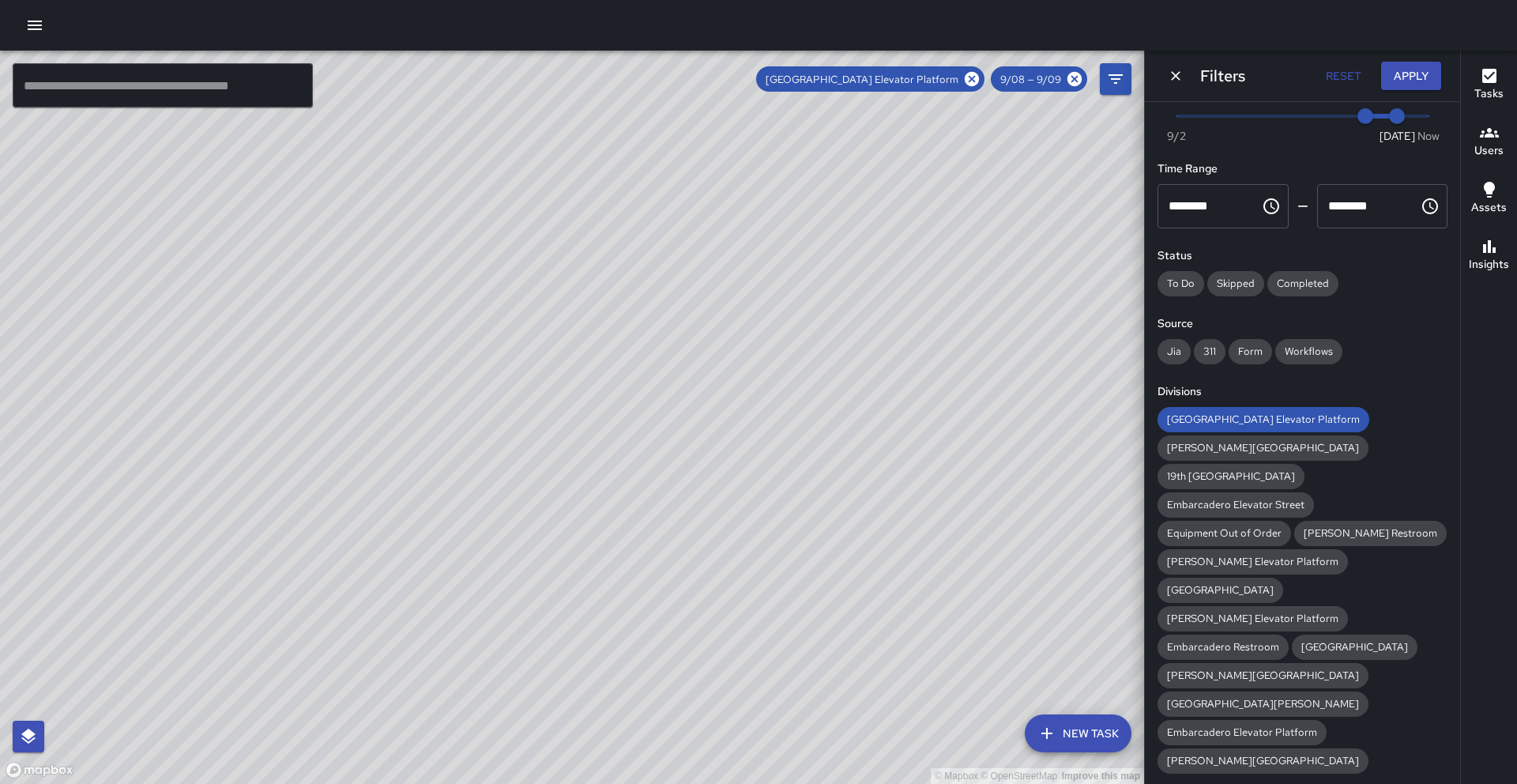
type input "*"
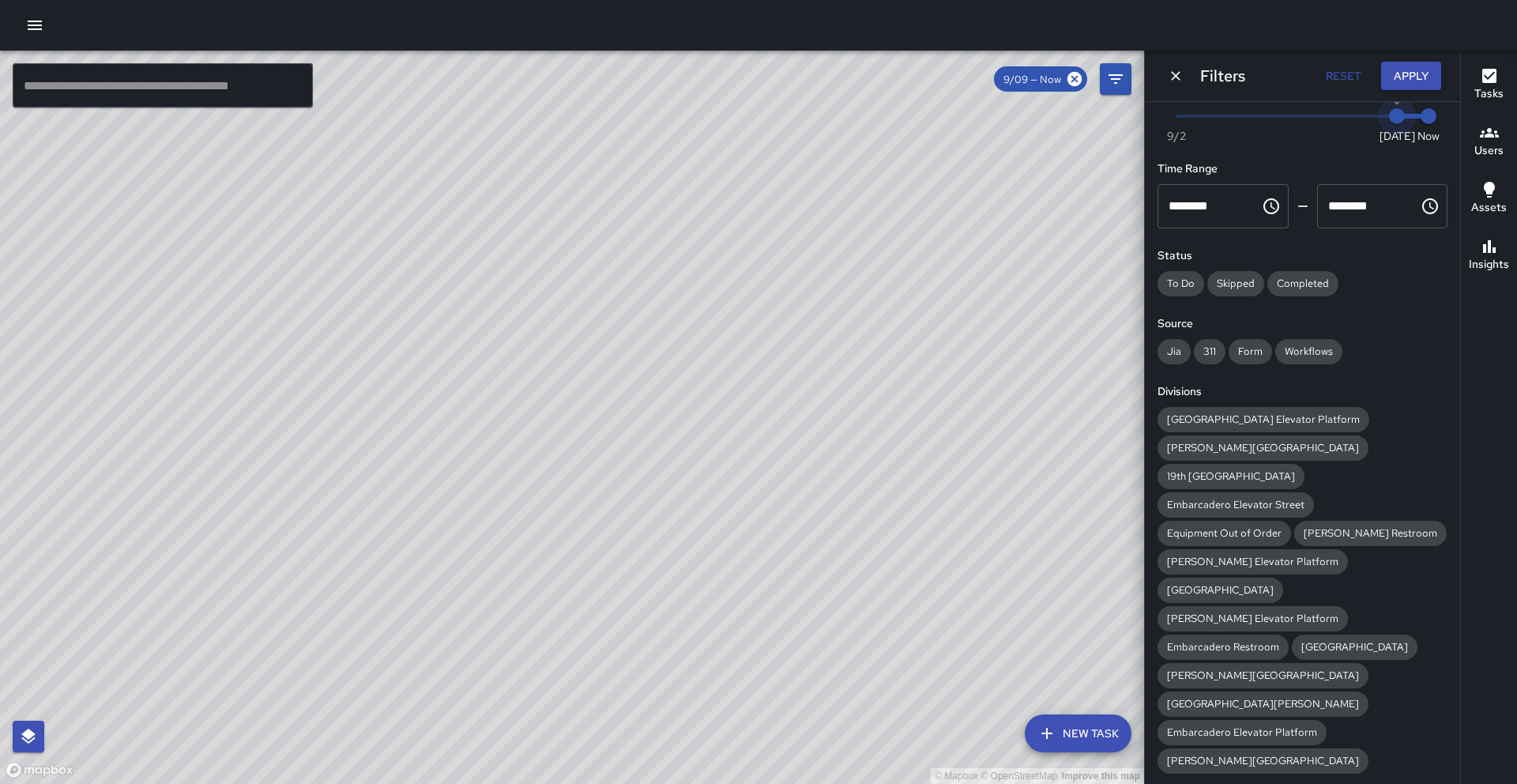
type input "*"
drag, startPoint x: 1387, startPoint y: 117, endPoint x: 1364, endPoint y: 113, distance: 23.3
click at [1364, 113] on span "9/8" at bounding box center [1365, 116] width 16 height 16
type input "*"
drag, startPoint x: 1422, startPoint y: 118, endPoint x: 1338, endPoint y: 110, distance: 84.4
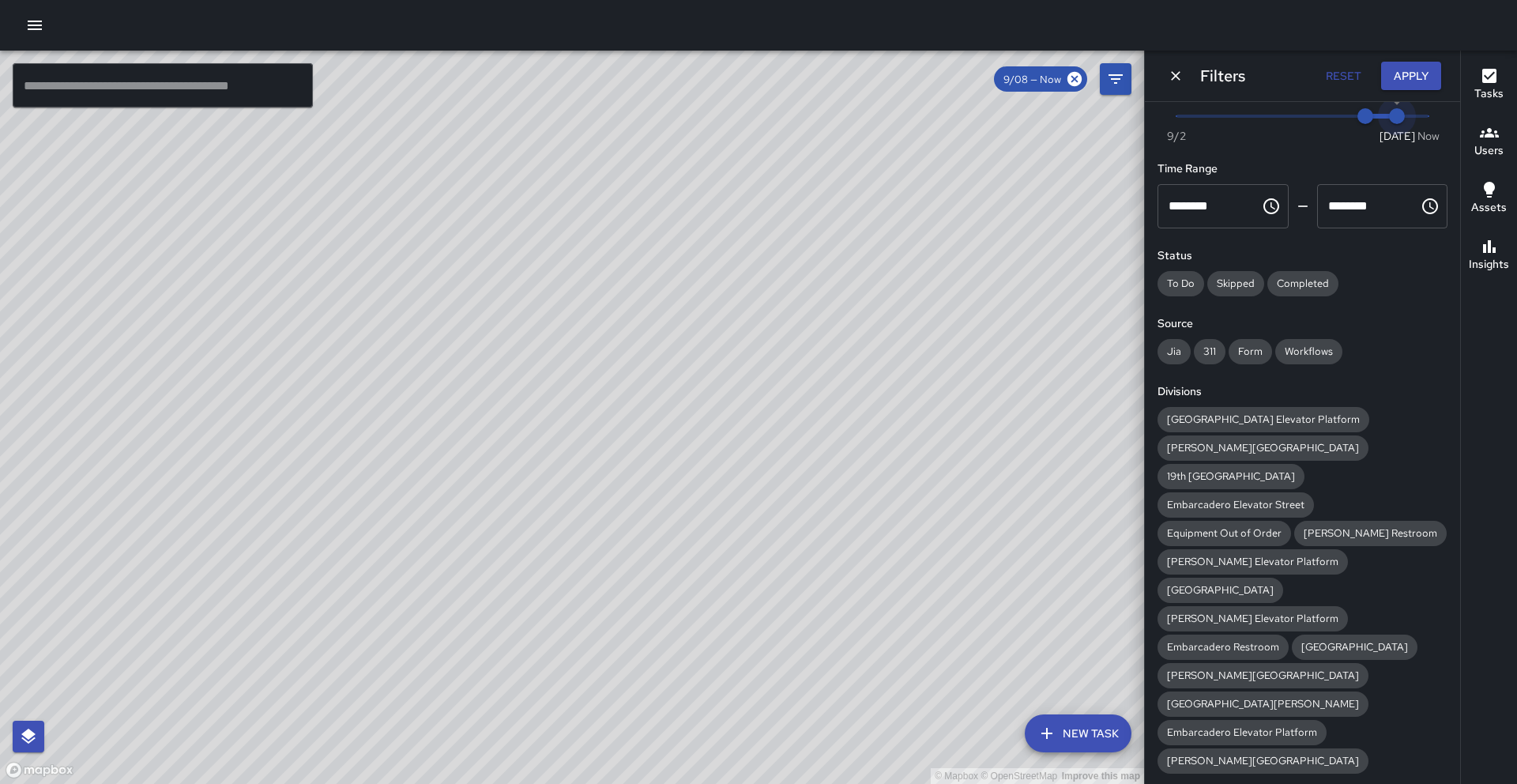
click at [1338, 110] on span "Now [DATE] 9/8 9/9" at bounding box center [1302, 115] width 252 height 23
drag, startPoint x: 1393, startPoint y: 117, endPoint x: 1371, endPoint y: 118, distance: 22.0
click at [1389, 118] on span "9/9" at bounding box center [1396, 116] width 16 height 16
drag, startPoint x: 1363, startPoint y: 118, endPoint x: 1342, endPoint y: 116, distance: 21.1
click at [1358, 116] on span "9/8" at bounding box center [1365, 116] width 16 height 16
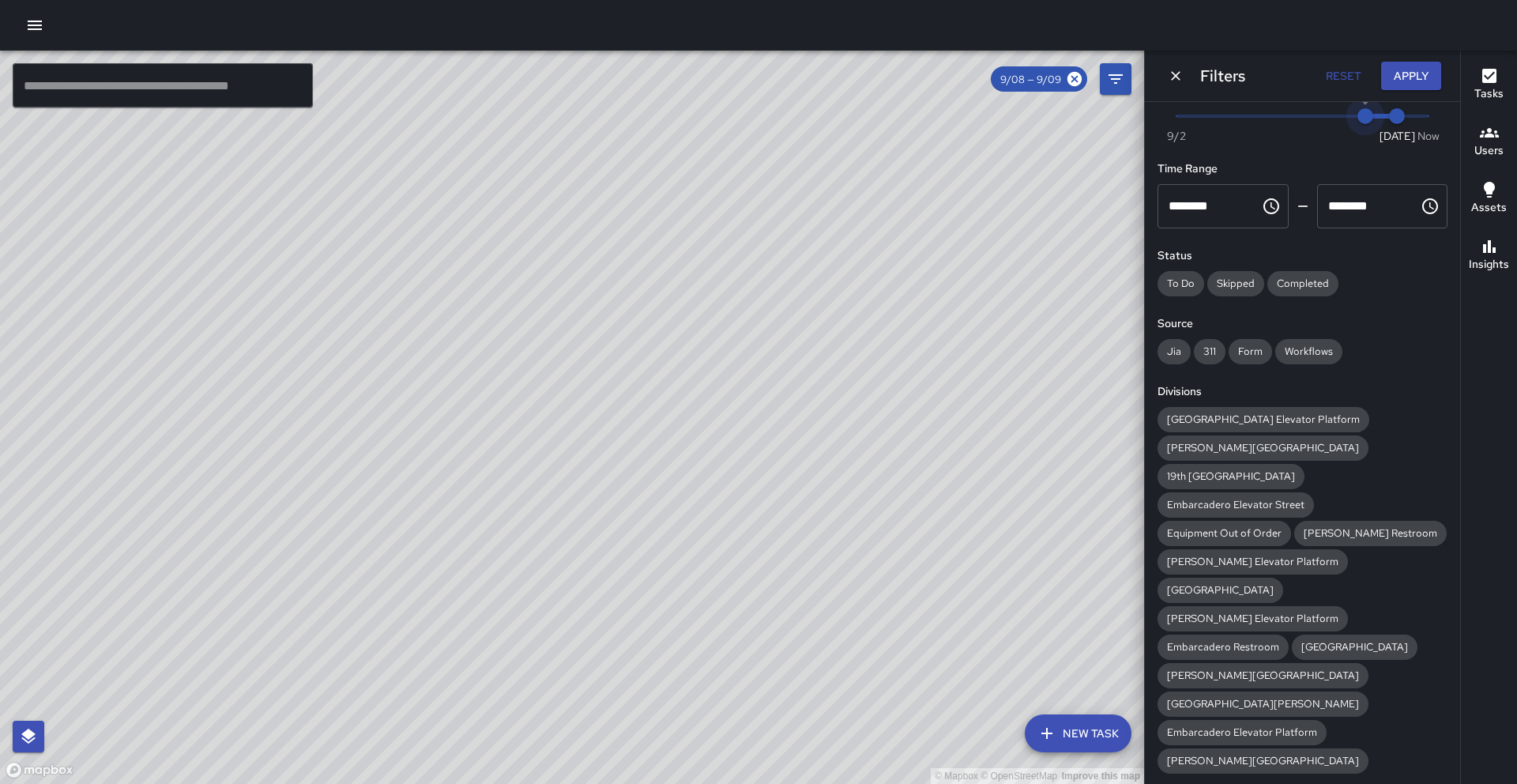
type input "*"
drag, startPoint x: 1360, startPoint y: 118, endPoint x: 1337, endPoint y: 115, distance: 23.2
click at [1337, 115] on span "9/7" at bounding box center [1334, 116] width 16 height 16
drag, startPoint x: 1370, startPoint y: 120, endPoint x: 1353, endPoint y: 121, distance: 17.0
click at [1358, 121] on span "9/8" at bounding box center [1365, 116] width 16 height 16
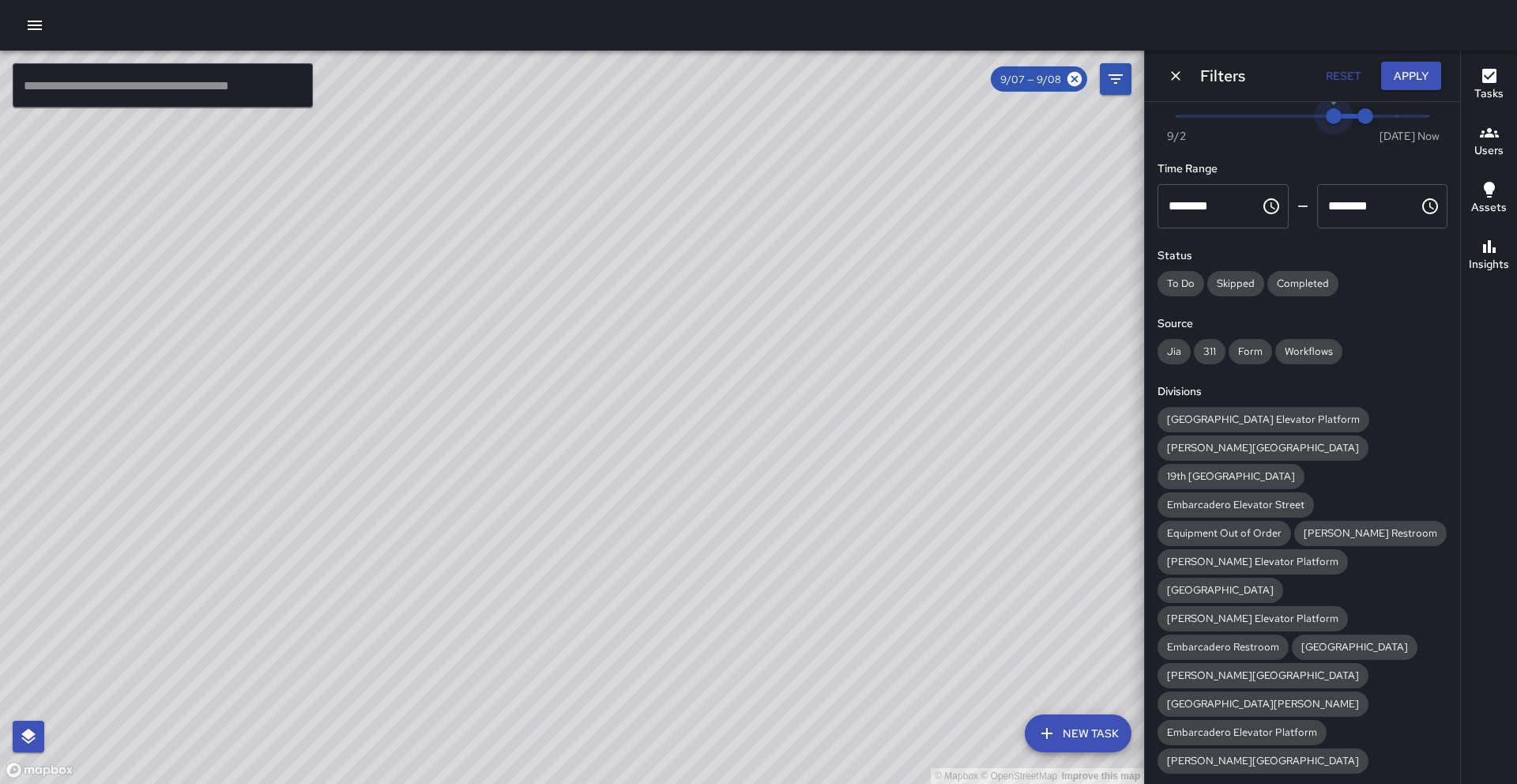
drag, startPoint x: 1351, startPoint y: 116, endPoint x: 1360, endPoint y: 116, distance: 9.0
click at [1360, 116] on span "Now [DATE] 9/7 9/8" at bounding box center [1302, 115] width 252 height 23
type input "*"
drag, startPoint x: 1359, startPoint y: 116, endPoint x: 1373, endPoint y: 116, distance: 14.0
click at [1389, 116] on span "9/9" at bounding box center [1396, 116] width 16 height 16
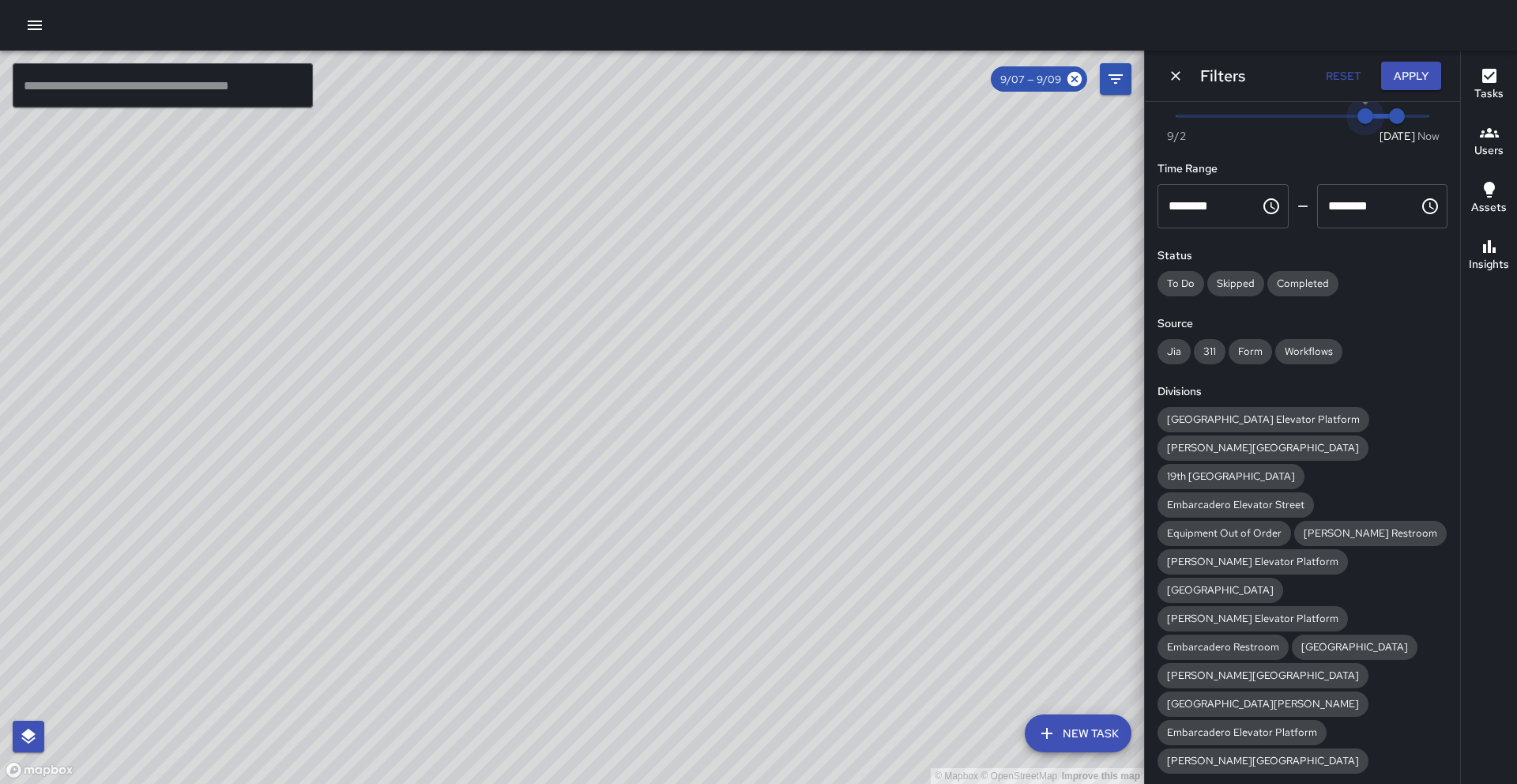
type input "*"
drag, startPoint x: 1327, startPoint y: 119, endPoint x: 1352, endPoint y: 118, distance: 25.0
click at [1358, 118] on span "9/8" at bounding box center [1365, 116] width 16 height 16
click at [1358, 121] on span "9/8" at bounding box center [1365, 116] width 16 height 16
click at [1393, 119] on span "9/9" at bounding box center [1396, 116] width 16 height 16
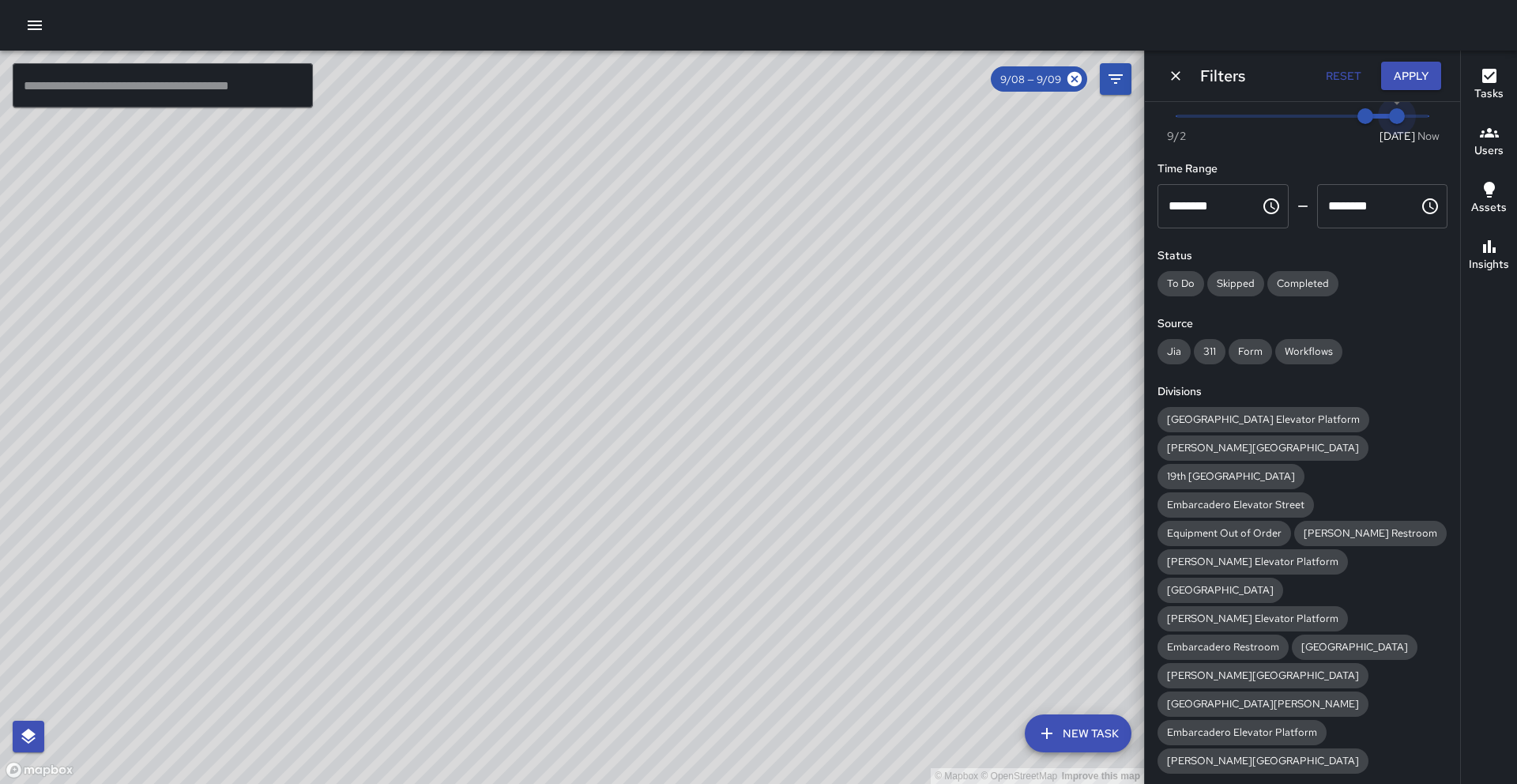
click at [1393, 119] on span "9/9" at bounding box center [1396, 116] width 16 height 16
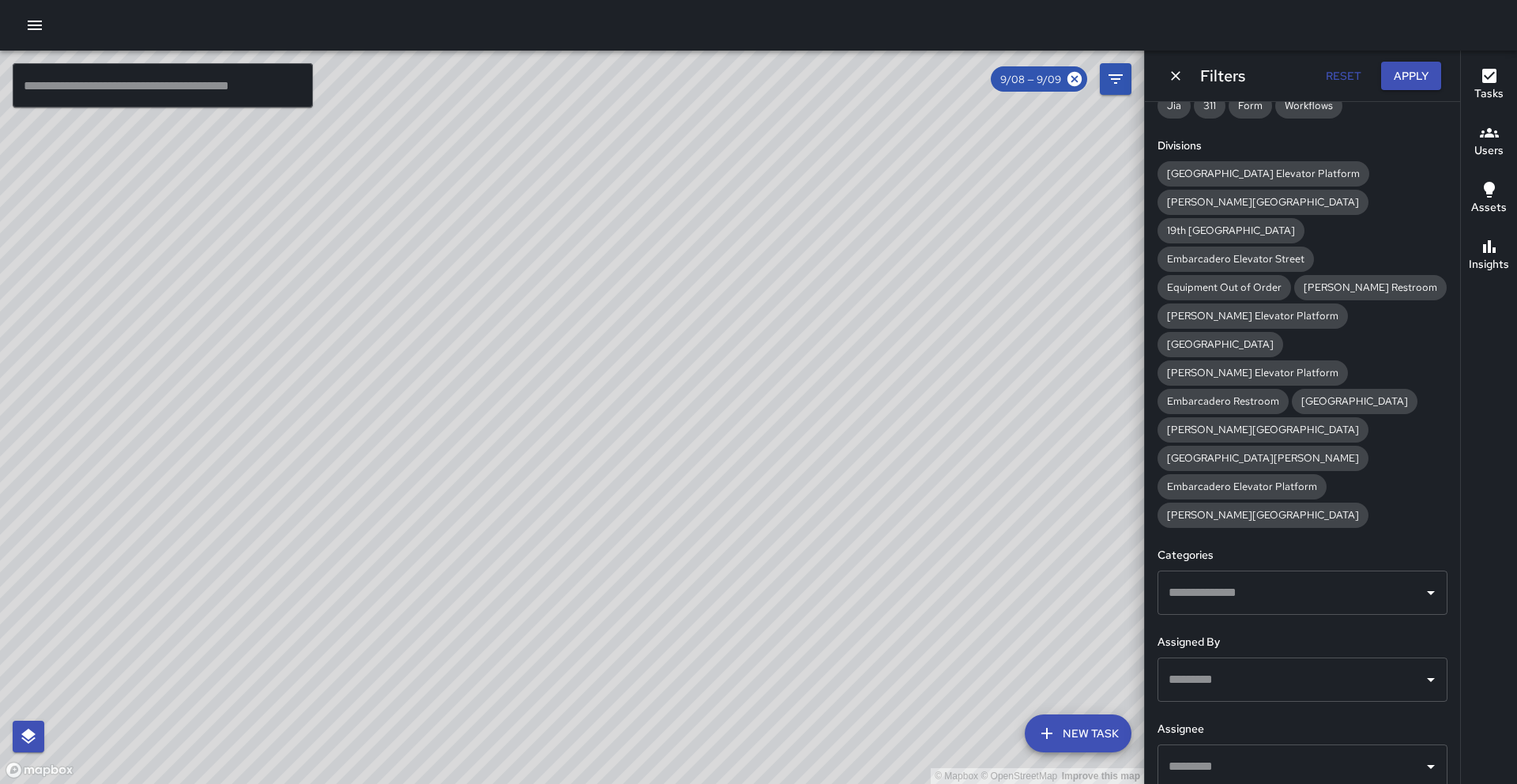
scroll to position [260, 0]
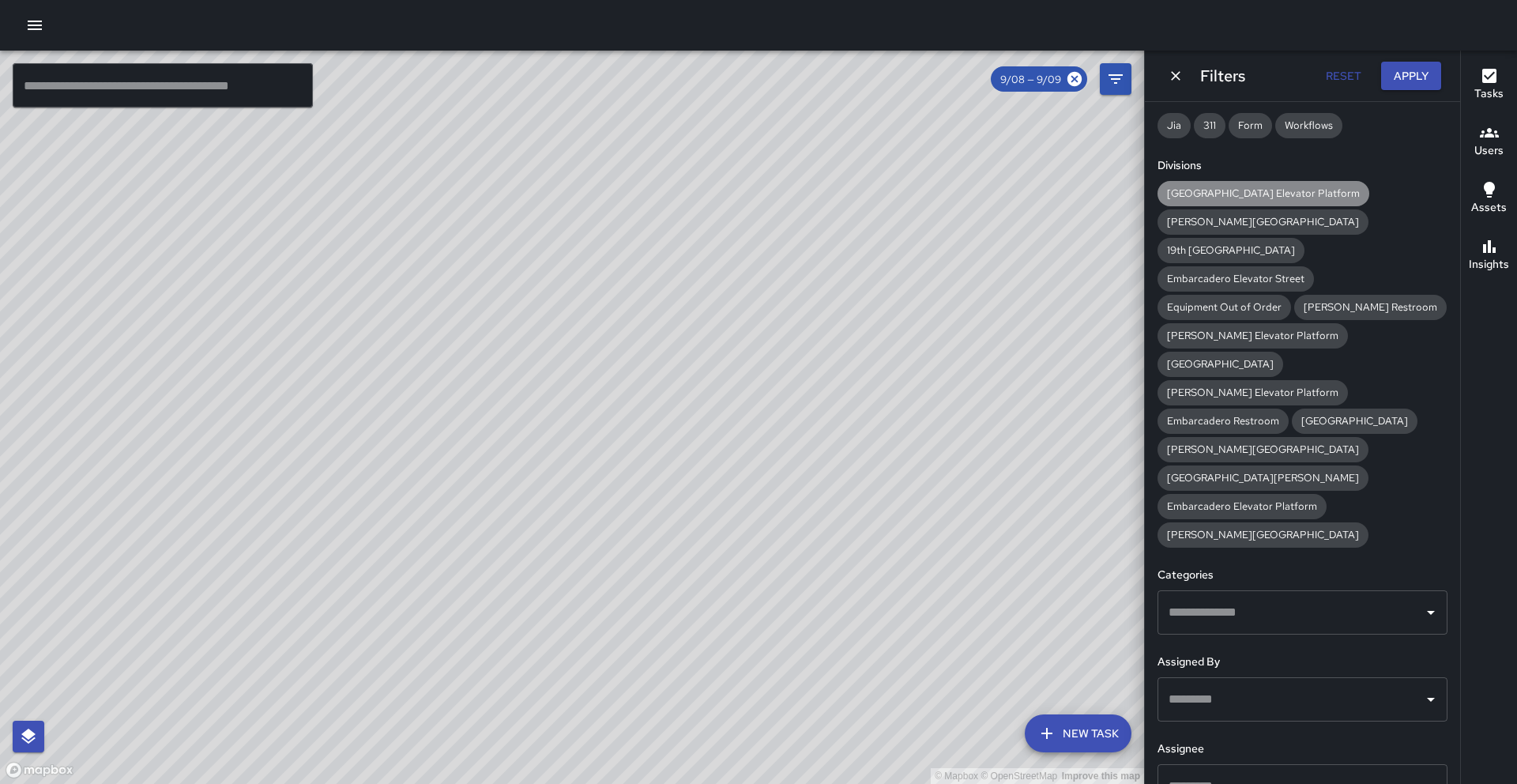
click at [1292, 196] on span "[GEOGRAPHIC_DATA] Elevator Platform" at bounding box center [1263, 193] width 212 height 13
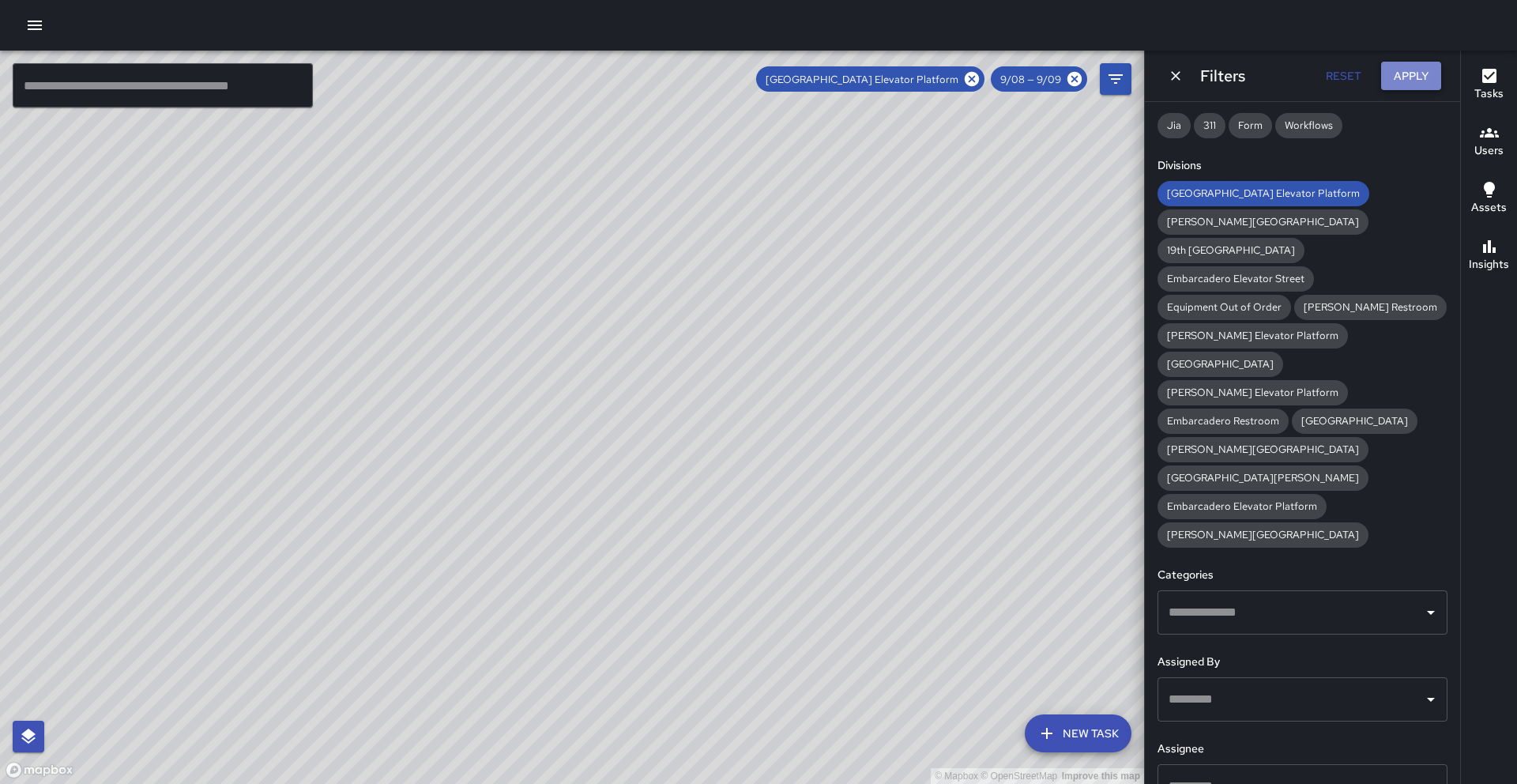
click at [1407, 80] on button "Apply" at bounding box center [1411, 76] width 60 height 29
